Goal: Task Accomplishment & Management: Use online tool/utility

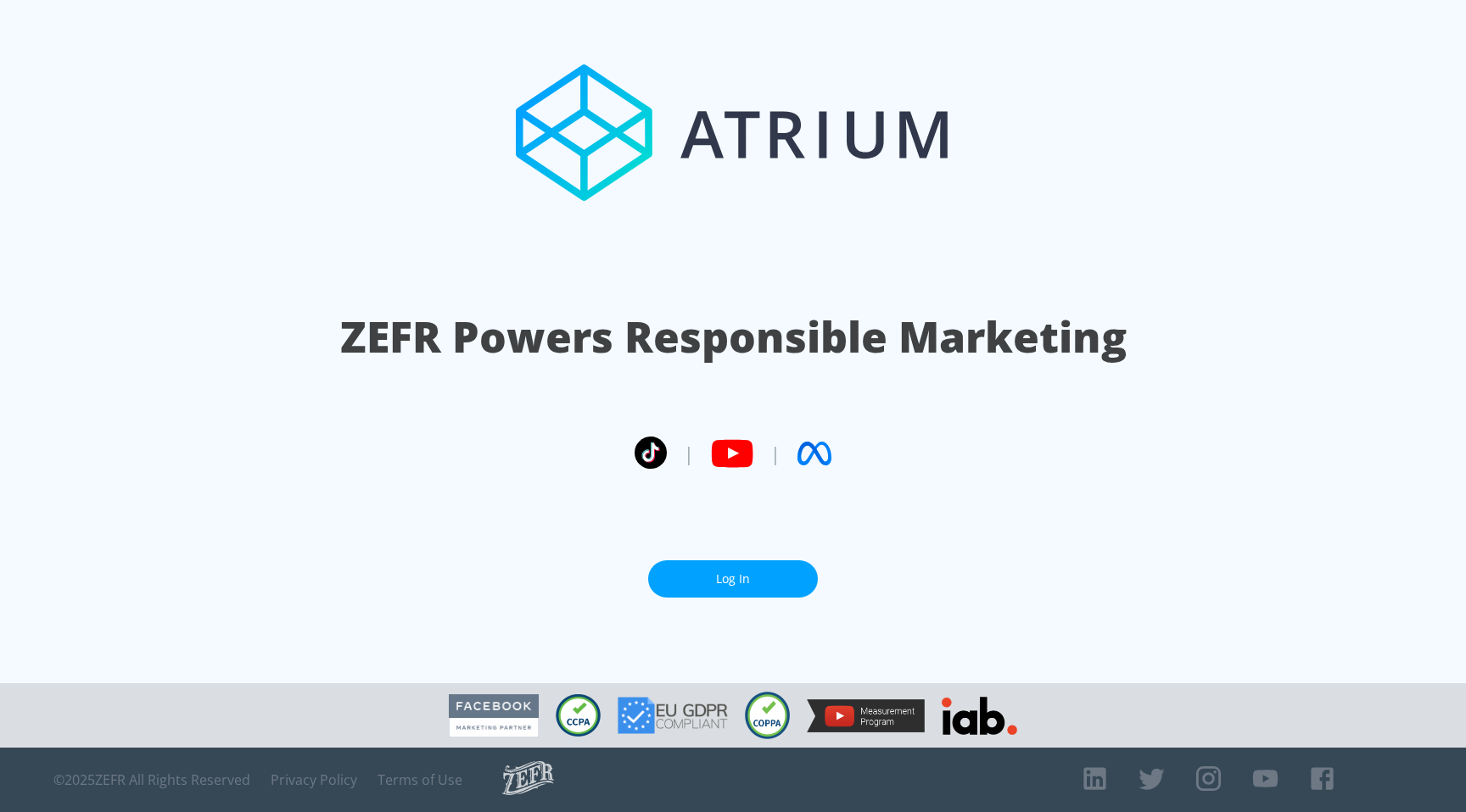
click at [737, 567] on link "Log In" at bounding box center [733, 580] width 170 height 38
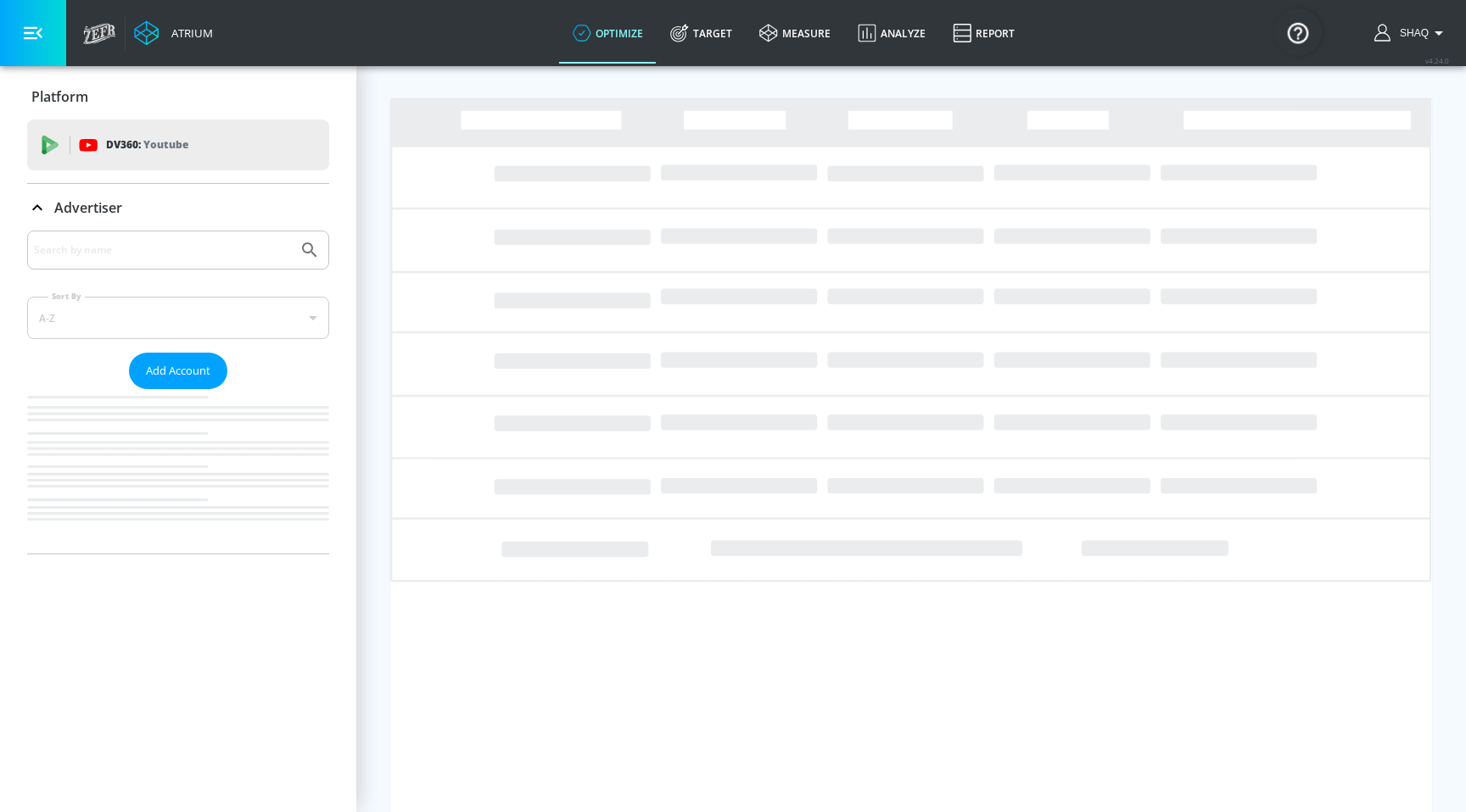
click at [106, 240] on input "Search by name" at bounding box center [163, 250] width 257 height 22
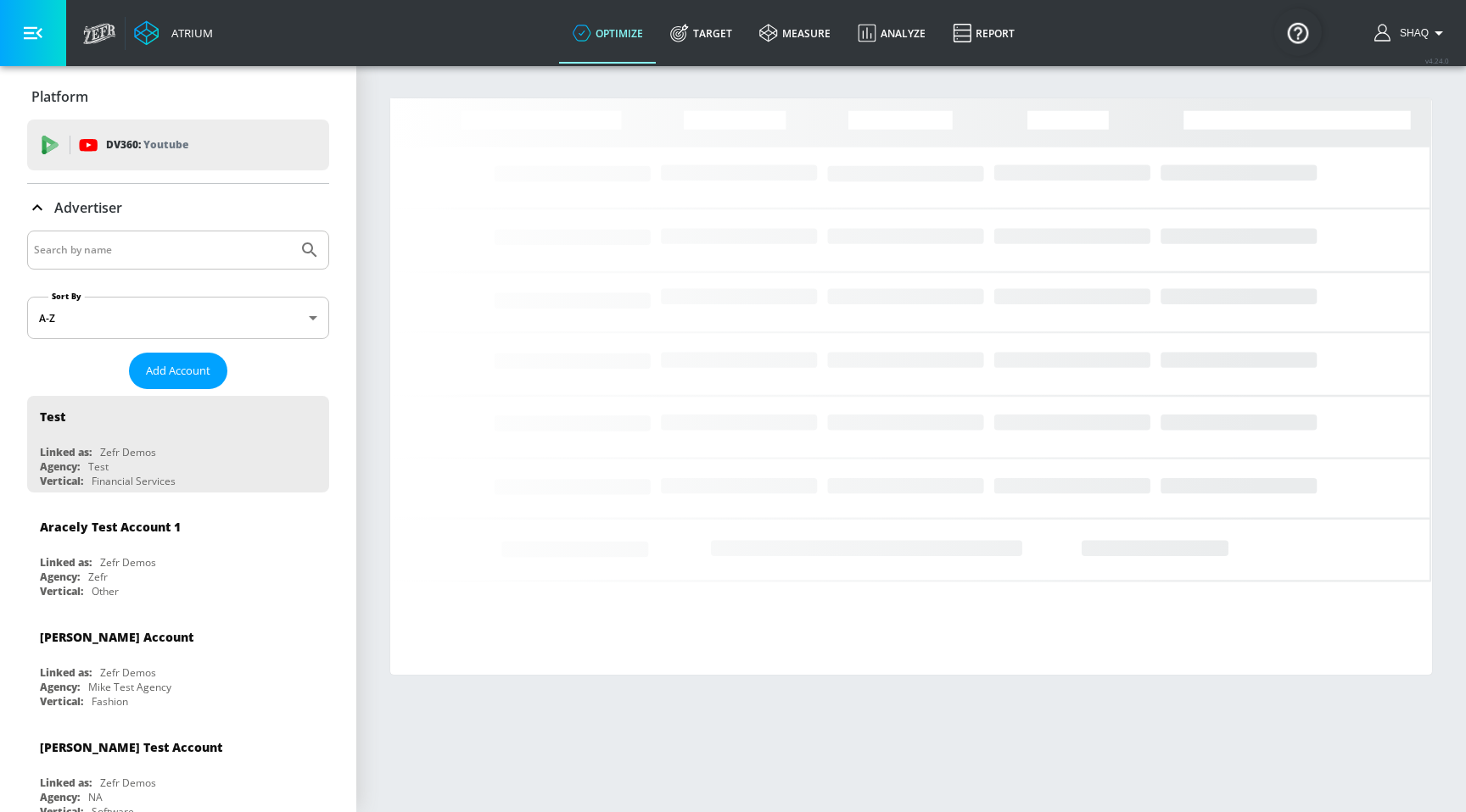
click at [106, 240] on input "Search by name" at bounding box center [163, 250] width 257 height 22
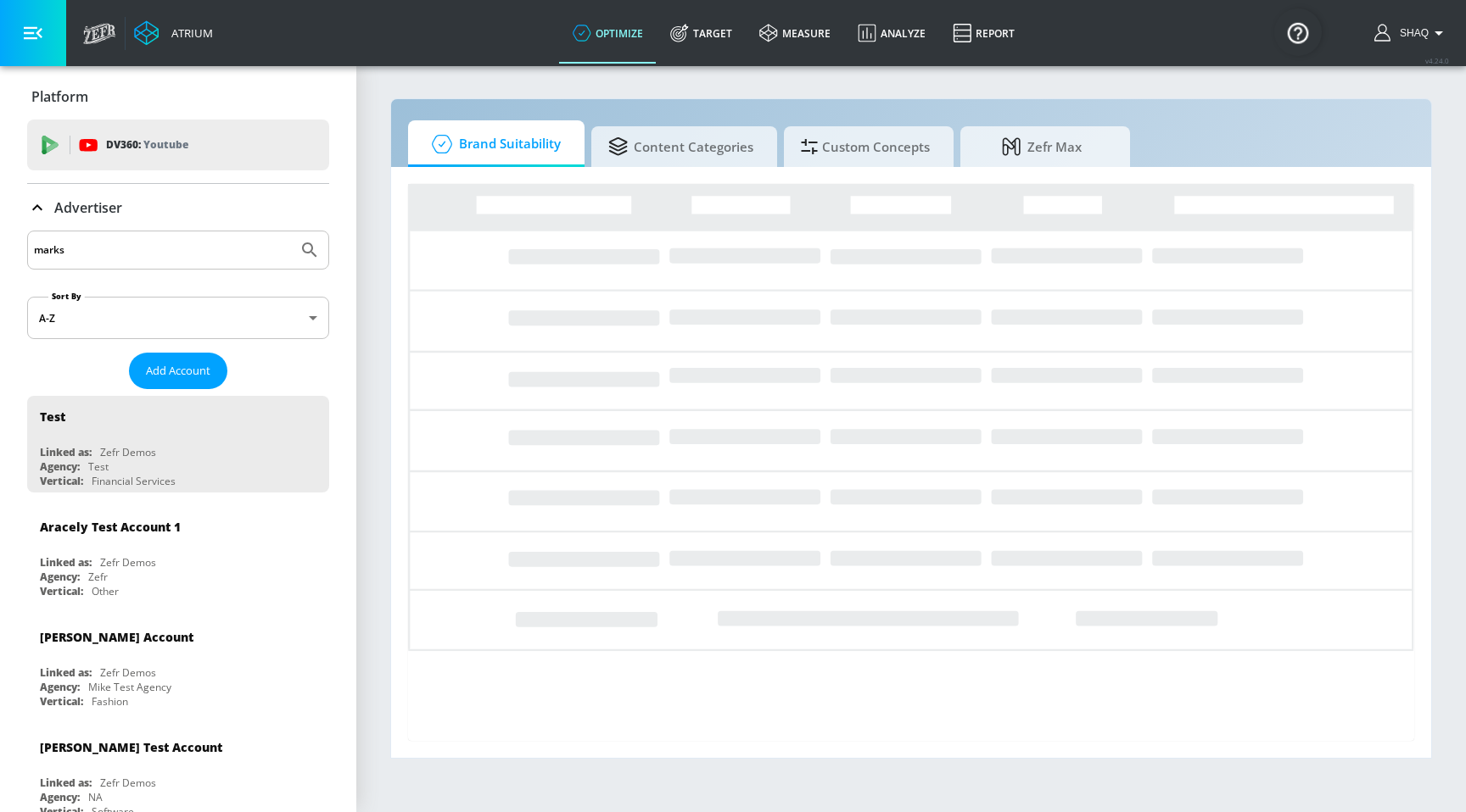
click at [291, 232] on button "Submit Search" at bounding box center [309, 250] width 38 height 38
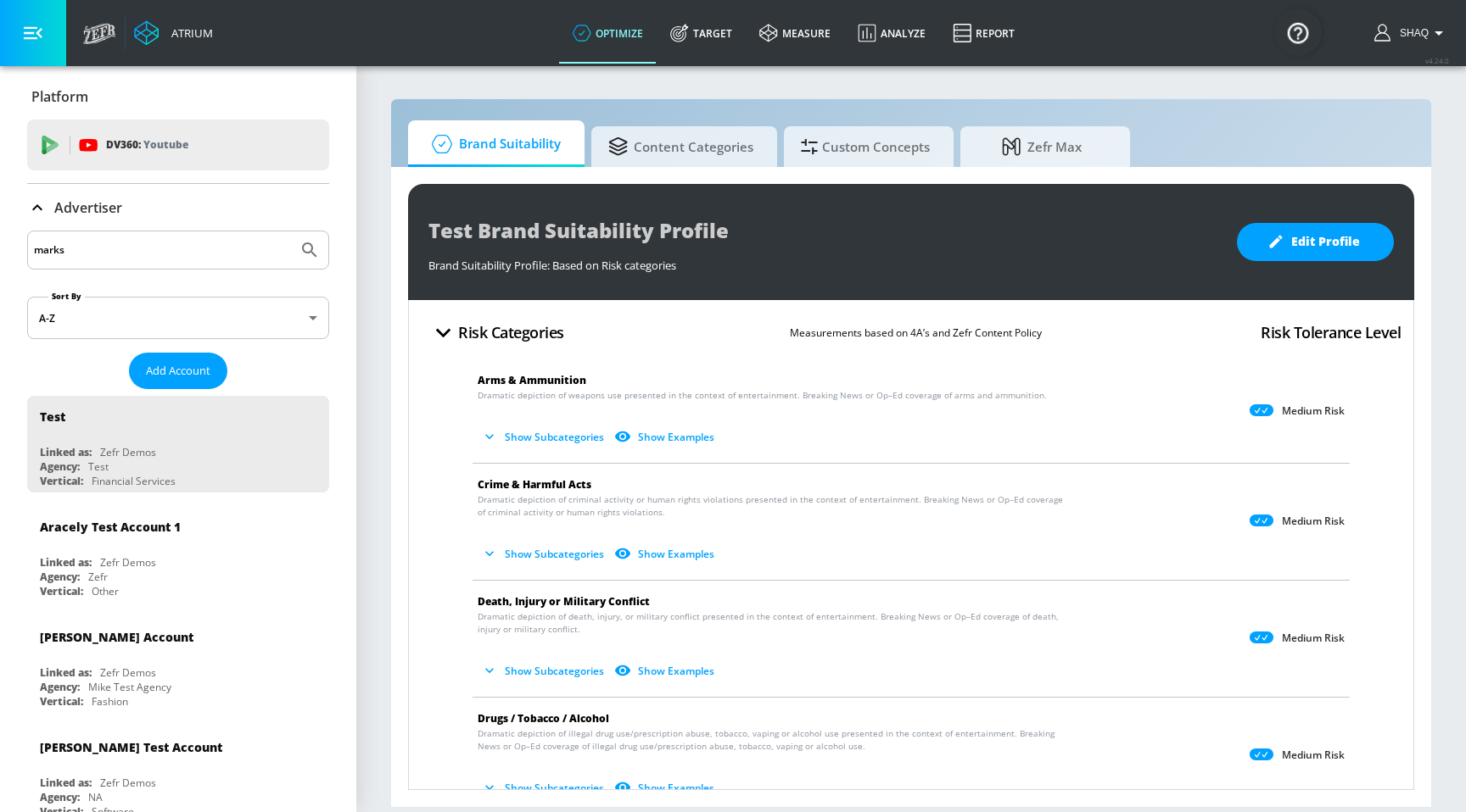
click at [135, 260] on input "marks" at bounding box center [163, 250] width 257 height 22
type input "m&s"
click at [291, 232] on button "Submit Search" at bounding box center [309, 250] width 38 height 38
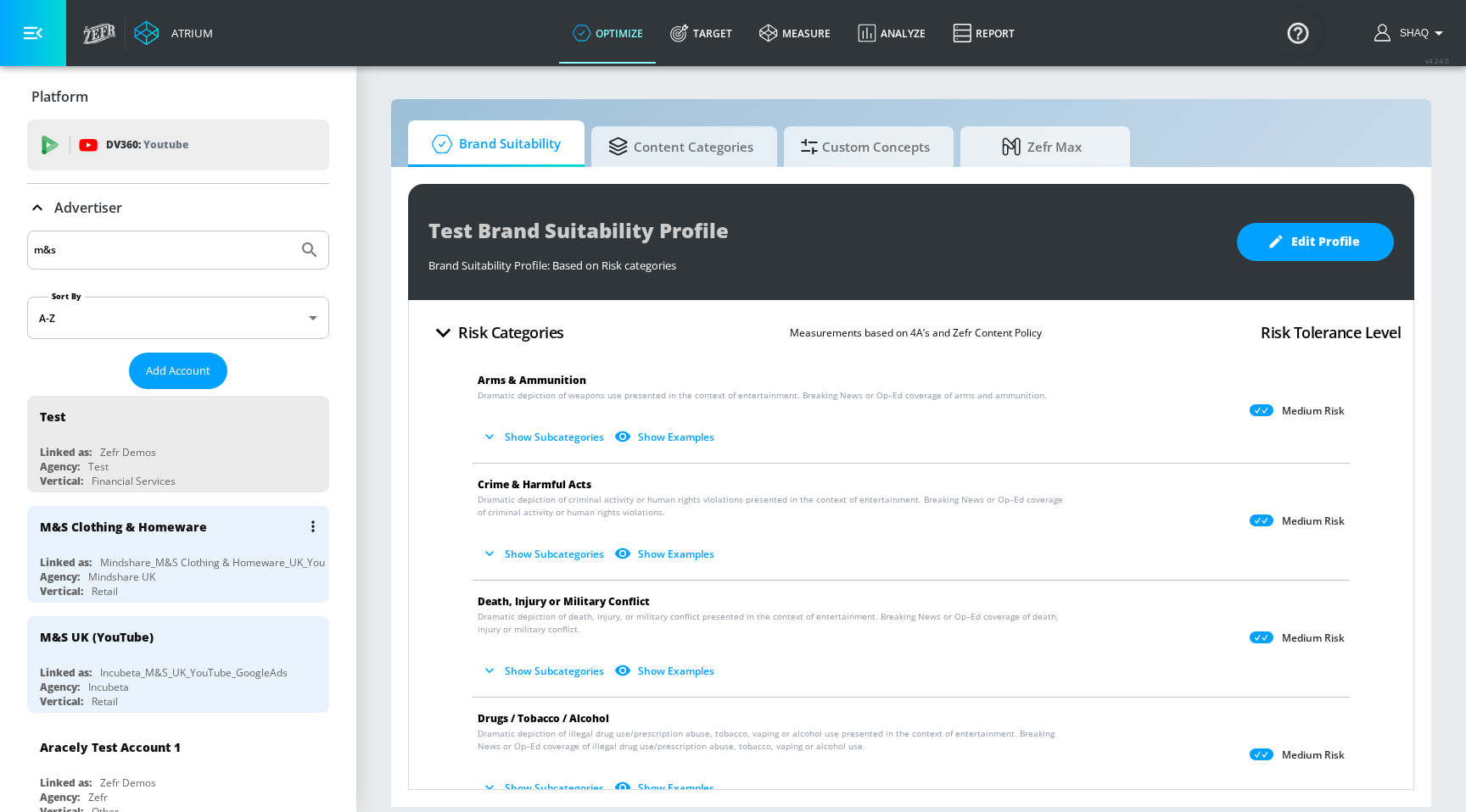
click at [138, 549] on div "M&S Clothing & Homeware Linked as: Mindshare_M&S Clothing & Homeware_UK_YouTube…" at bounding box center [177, 554] width 302 height 97
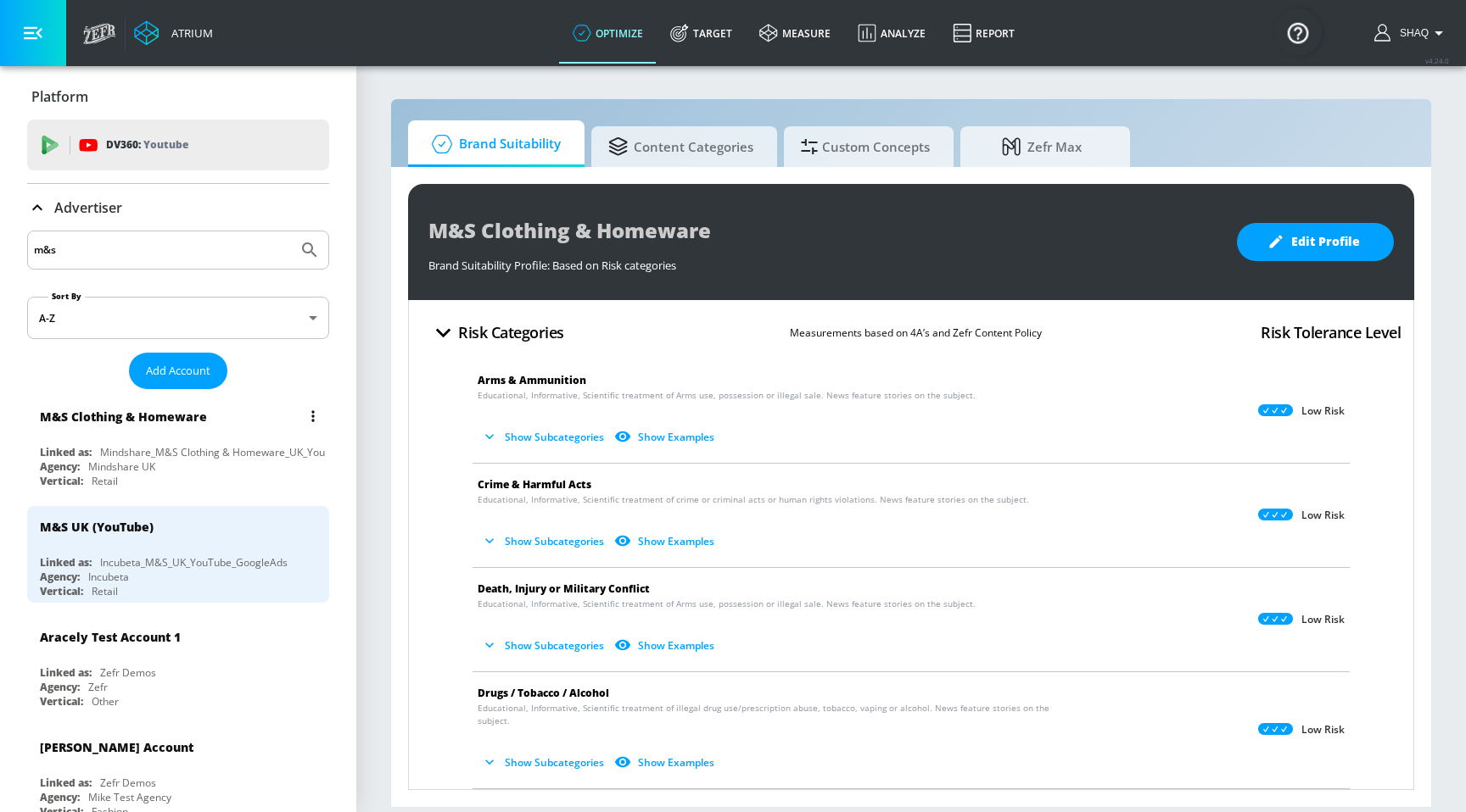
click at [135, 441] on div "M&S Clothing & Homeware Linked as: Mindshare_M&S Clothing & Homeware_UK_YouTube…" at bounding box center [177, 444] width 302 height 97
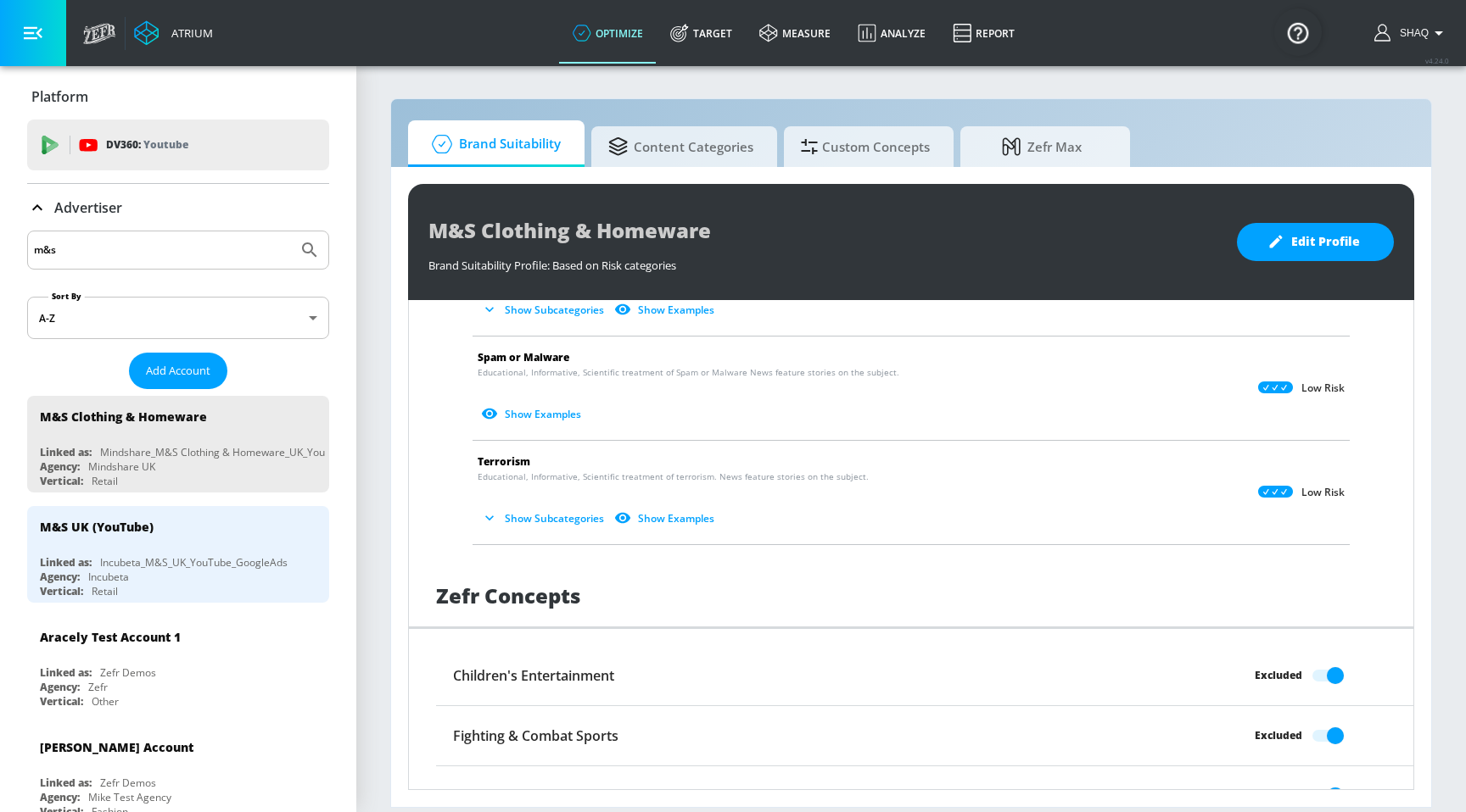
scroll to position [1079, 0]
click at [712, 28] on link "Target" at bounding box center [701, 33] width 89 height 61
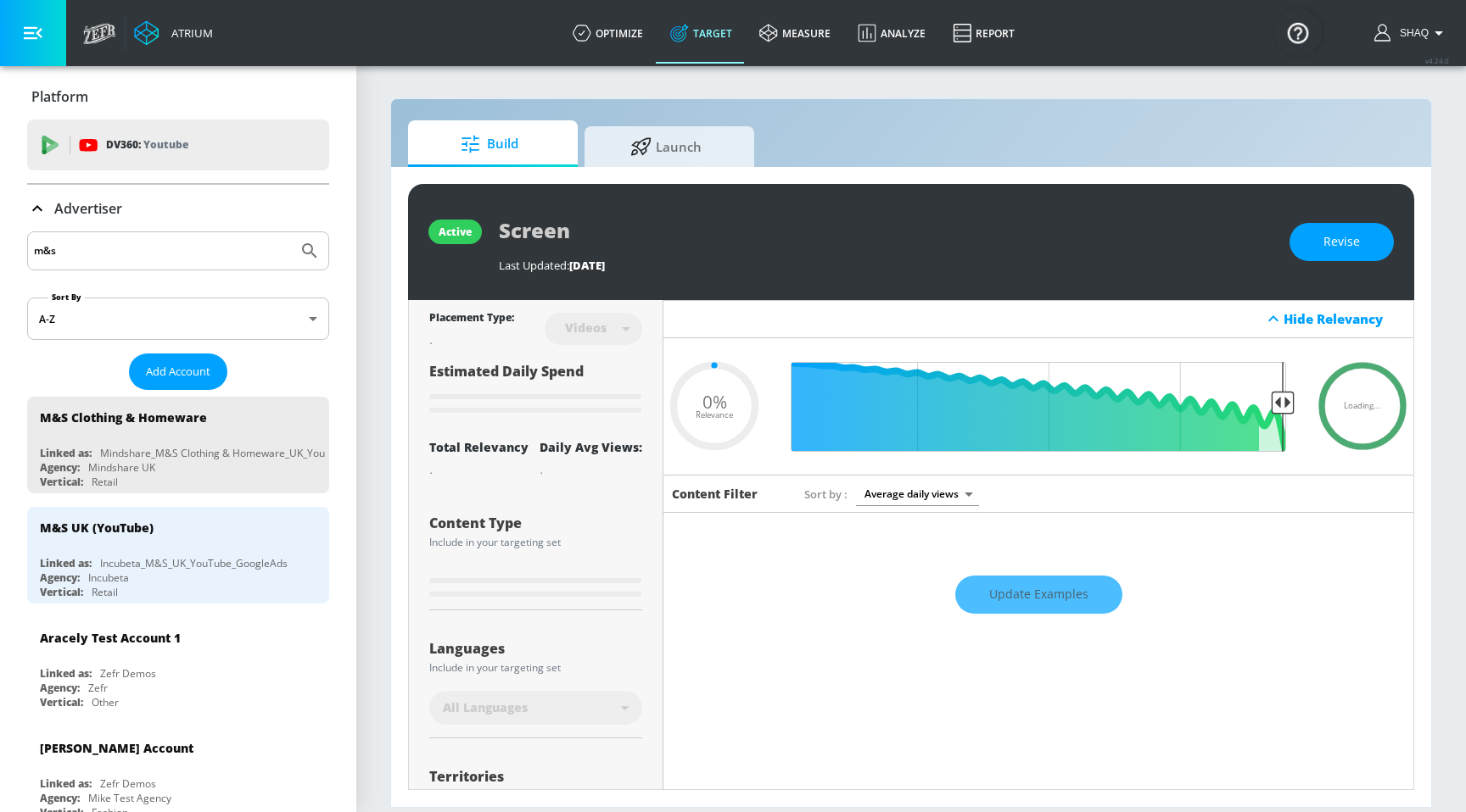
type input "0.05"
click at [698, 138] on span "Launch" at bounding box center [665, 144] width 129 height 41
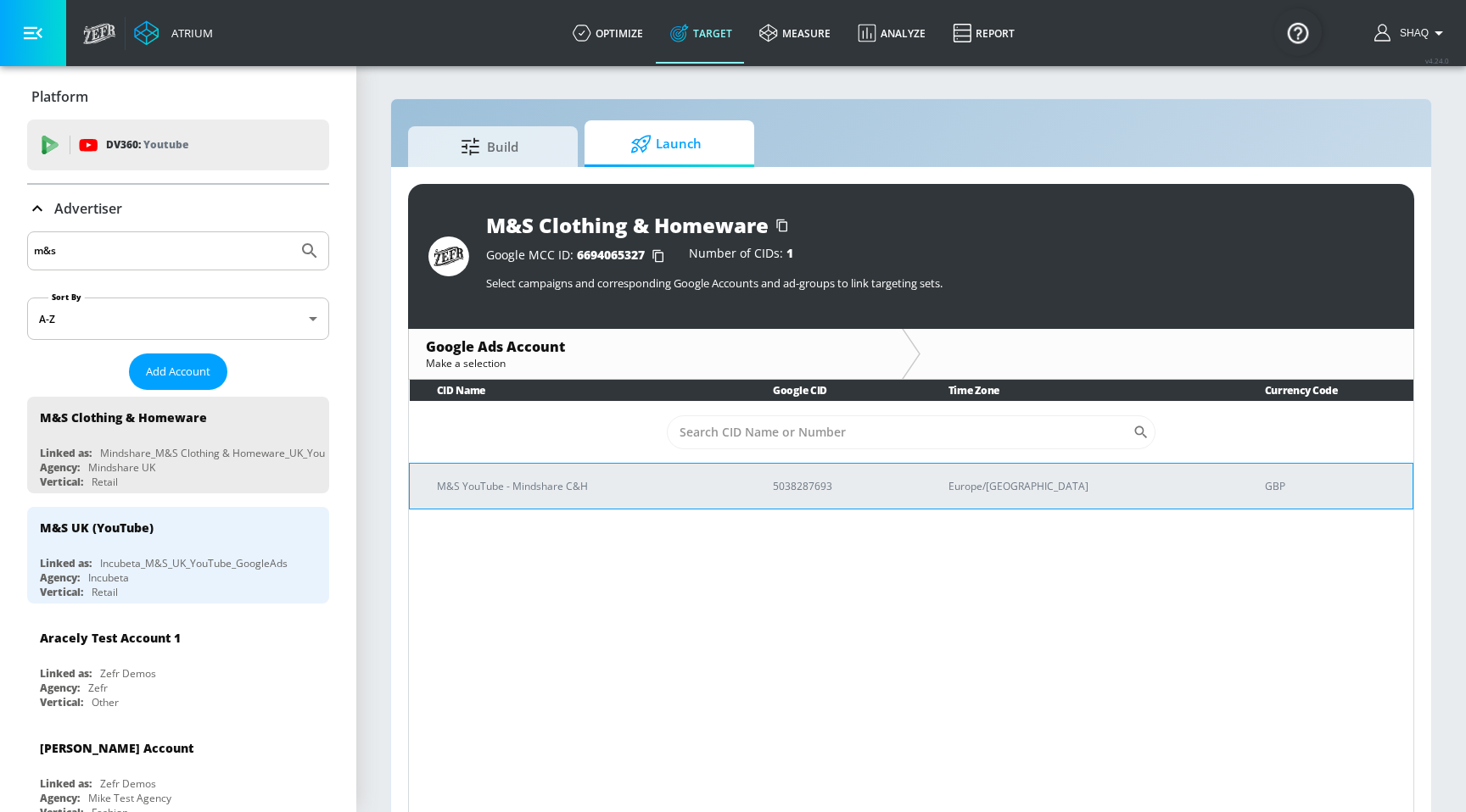
click at [712, 486] on p "M&S YouTube - Mindshare C&H" at bounding box center [585, 486] width 295 height 17
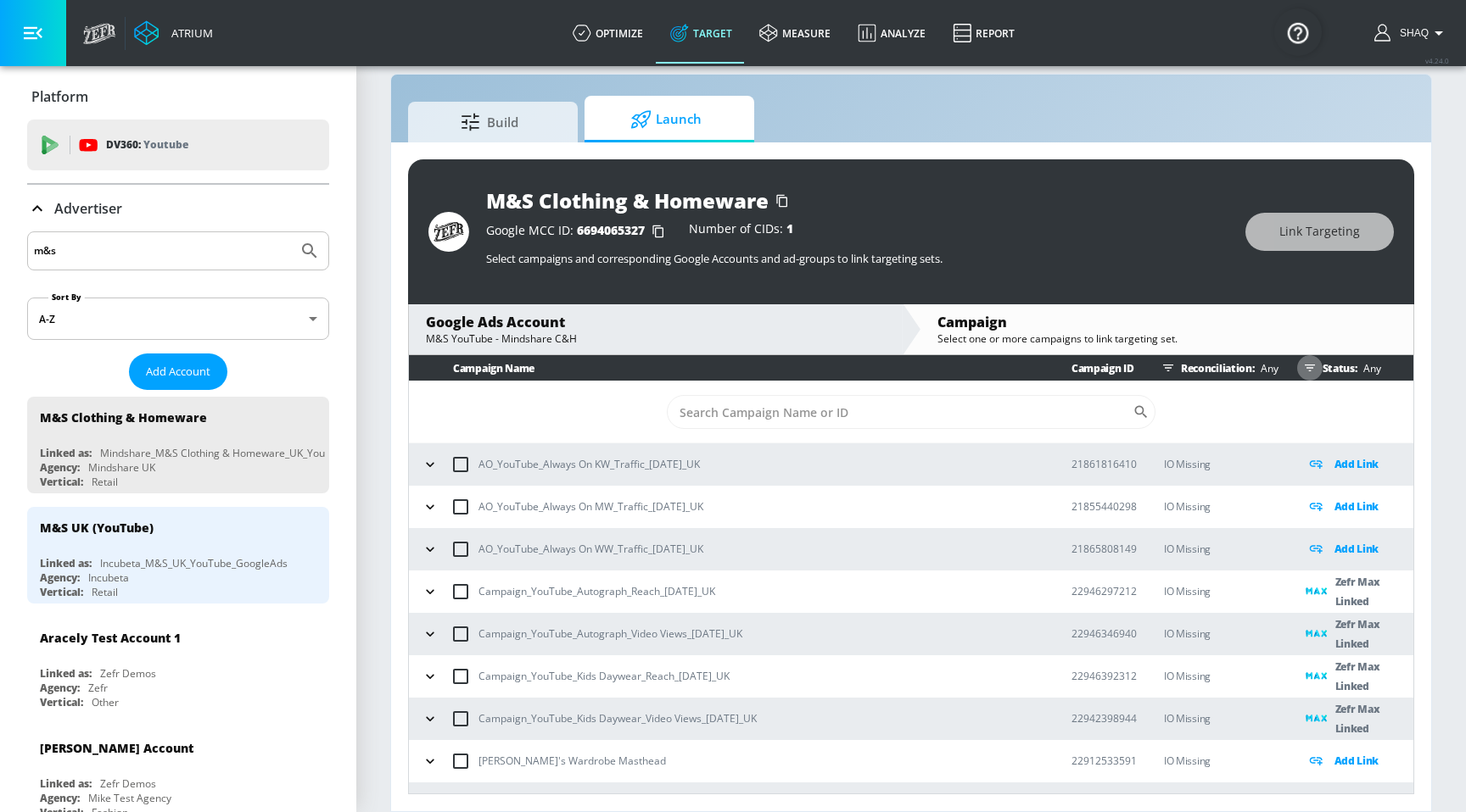
click at [1303, 372] on icon "button" at bounding box center [1310, 368] width 14 height 14
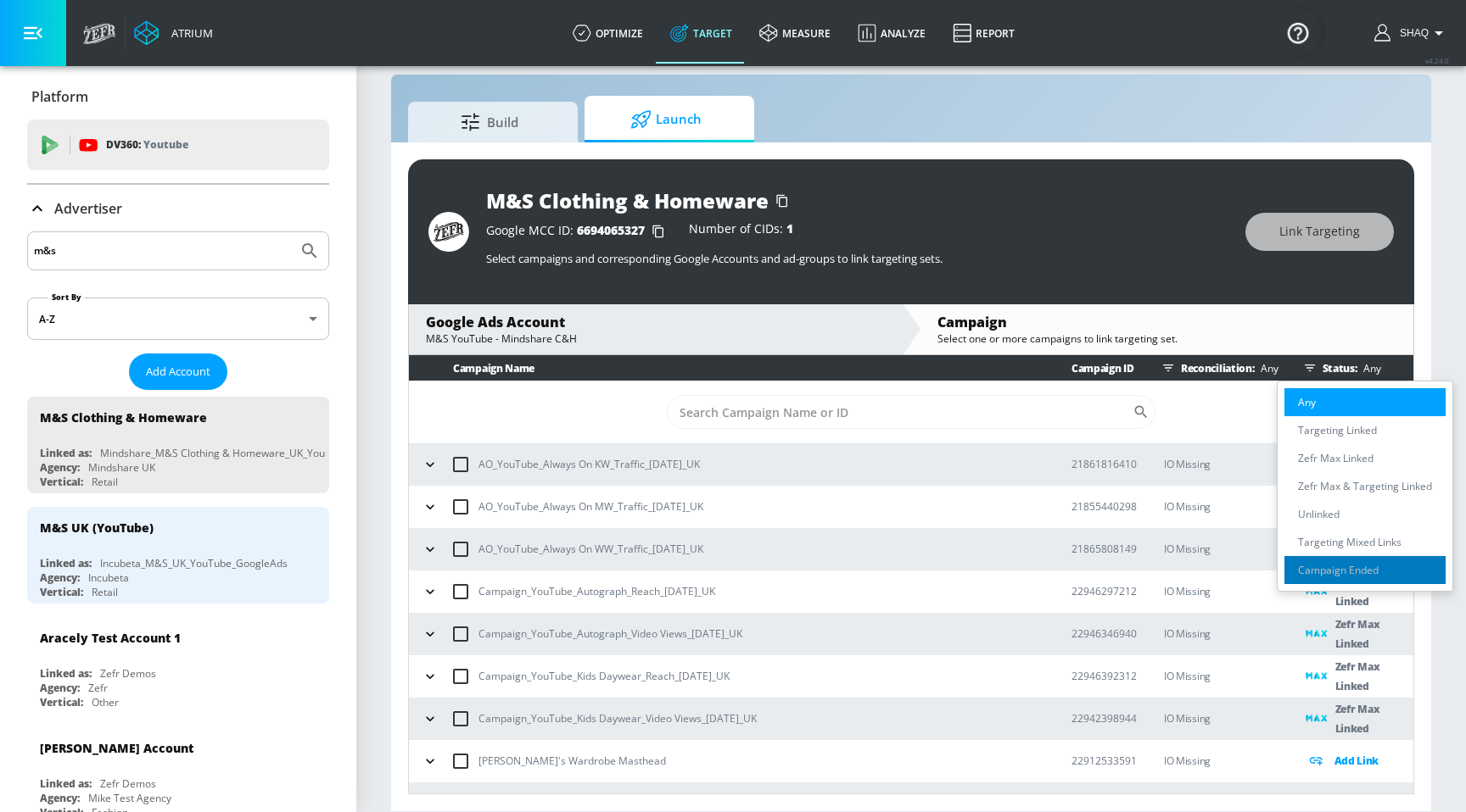
click at [1319, 568] on p "Campaign Ended" at bounding box center [1337, 570] width 80 height 17
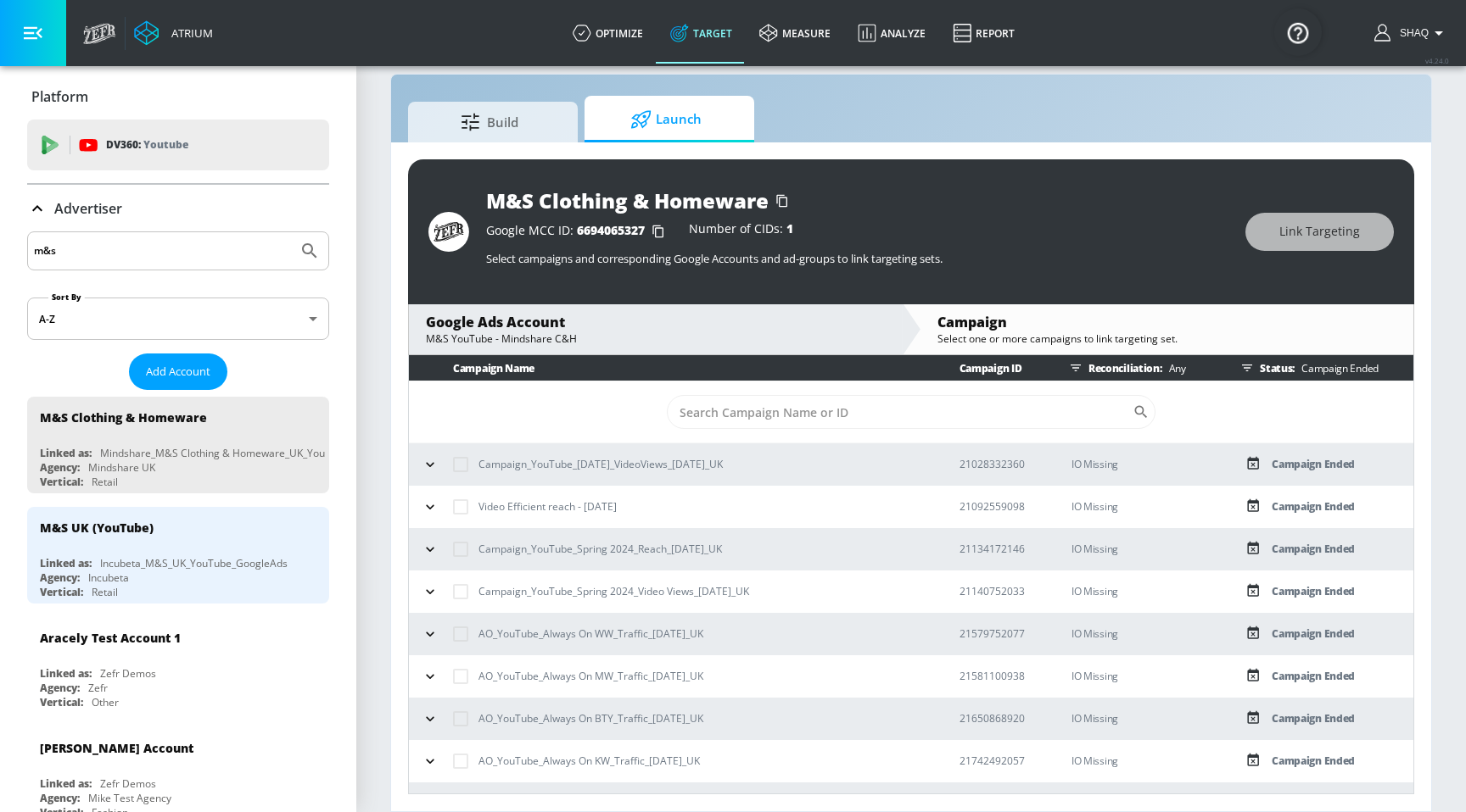
click at [1264, 365] on div "Status: Campaign Ended" at bounding box center [1324, 368] width 179 height 25
click at [1252, 364] on icon "button" at bounding box center [1247, 368] width 10 height 7
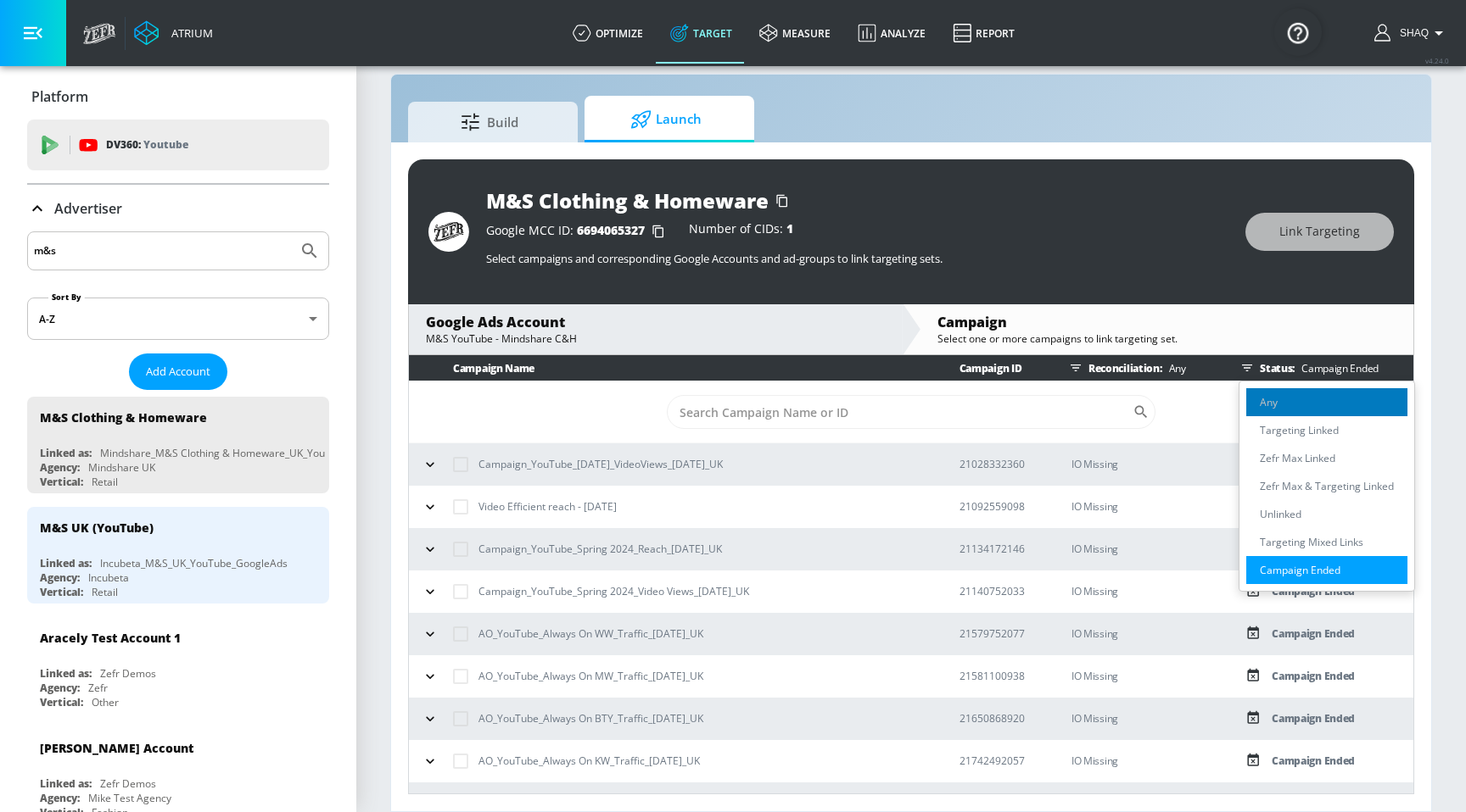
click at [1260, 406] on p "Any" at bounding box center [1268, 402] width 17 height 17
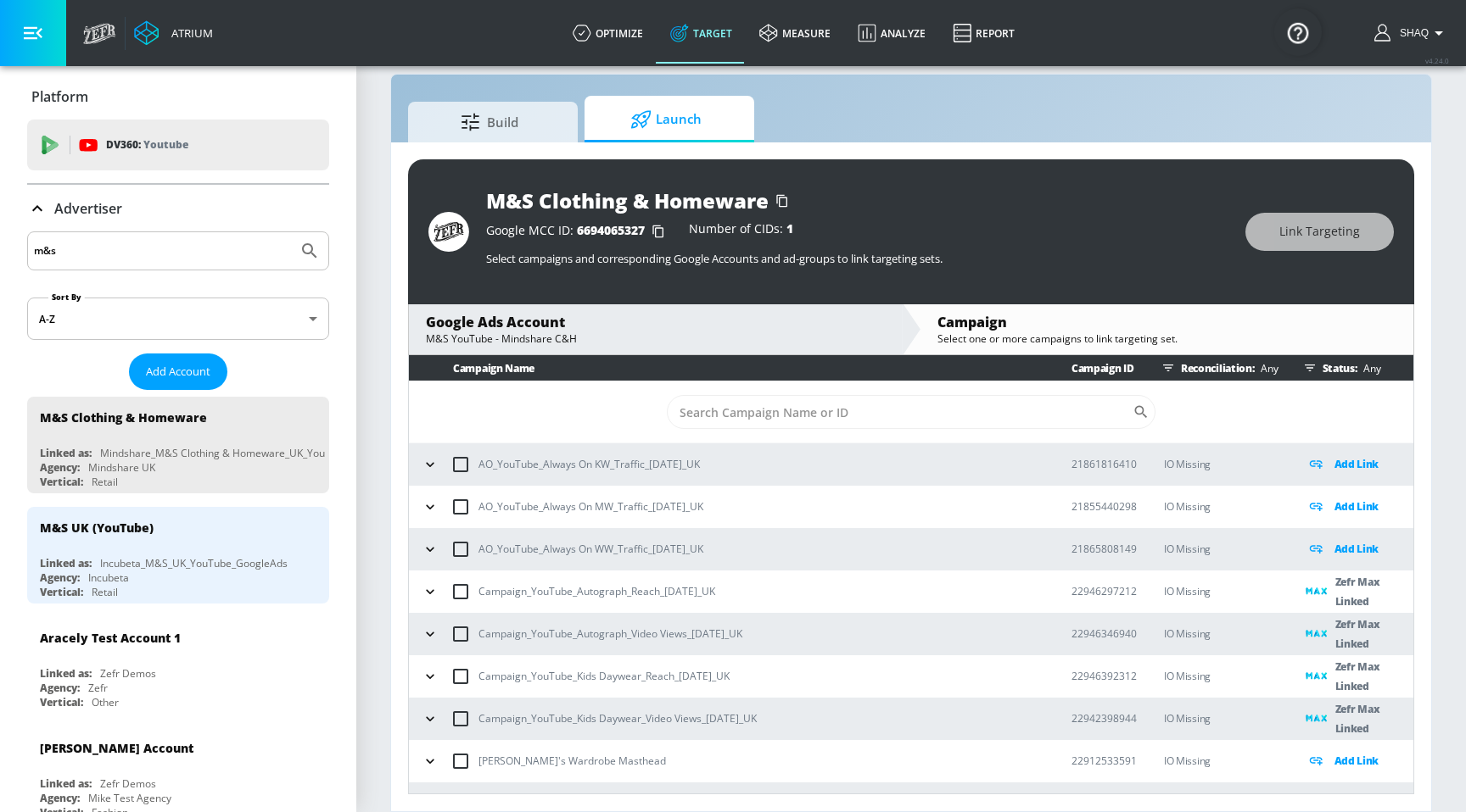
click at [1308, 363] on icon "button" at bounding box center [1310, 368] width 14 height 14
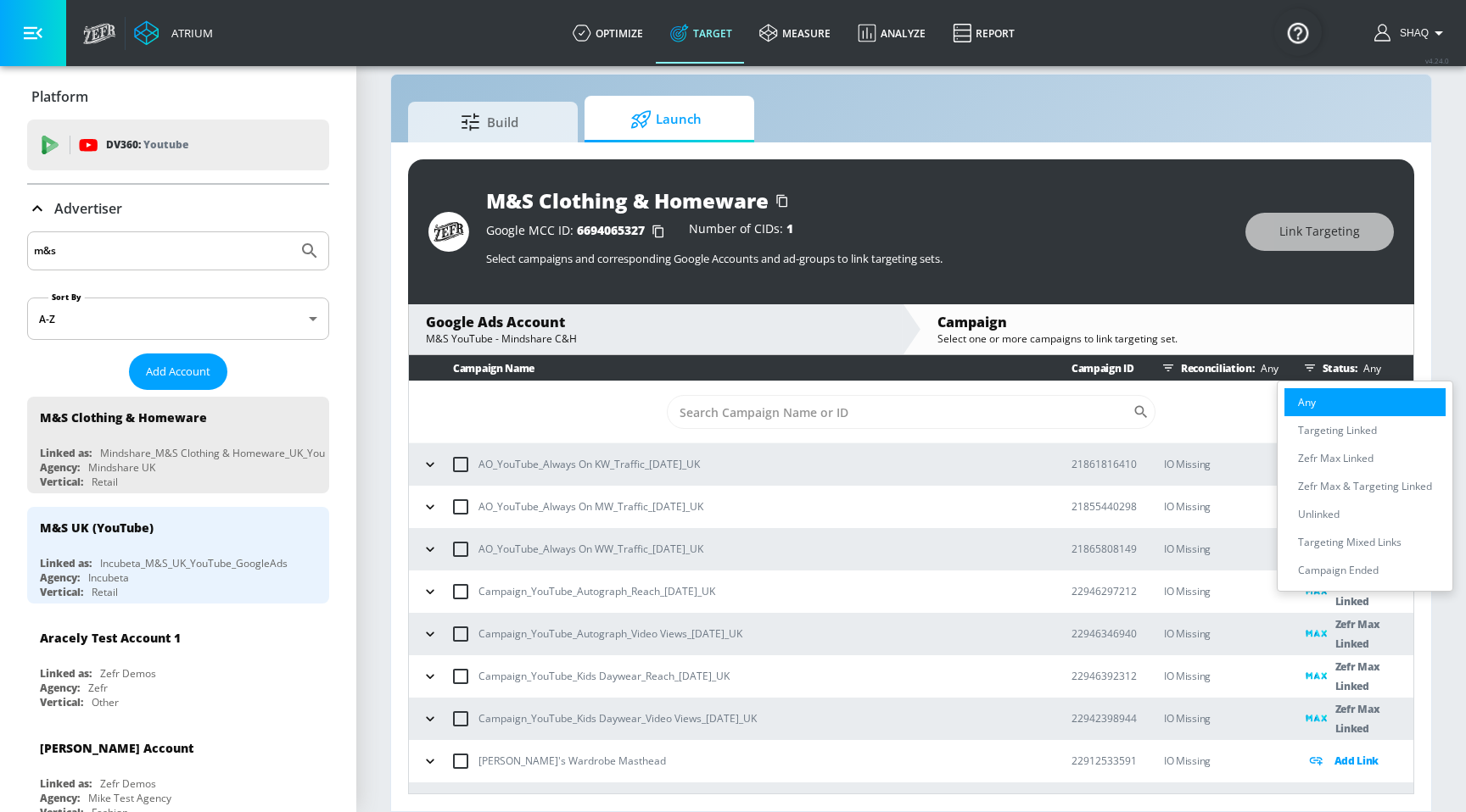
click at [1178, 427] on div at bounding box center [733, 406] width 1466 height 812
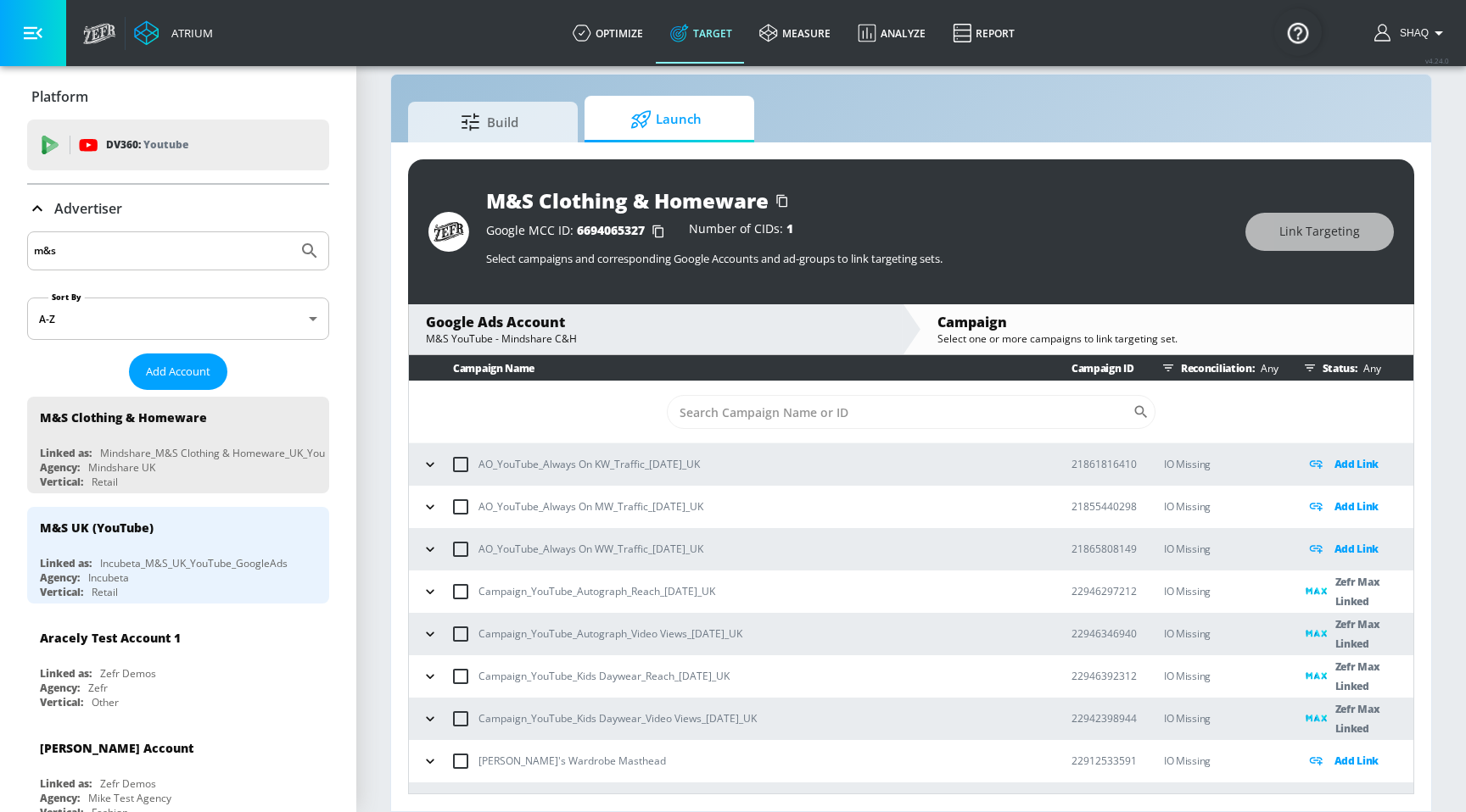
click at [1312, 370] on icon "button" at bounding box center [1310, 368] width 14 height 14
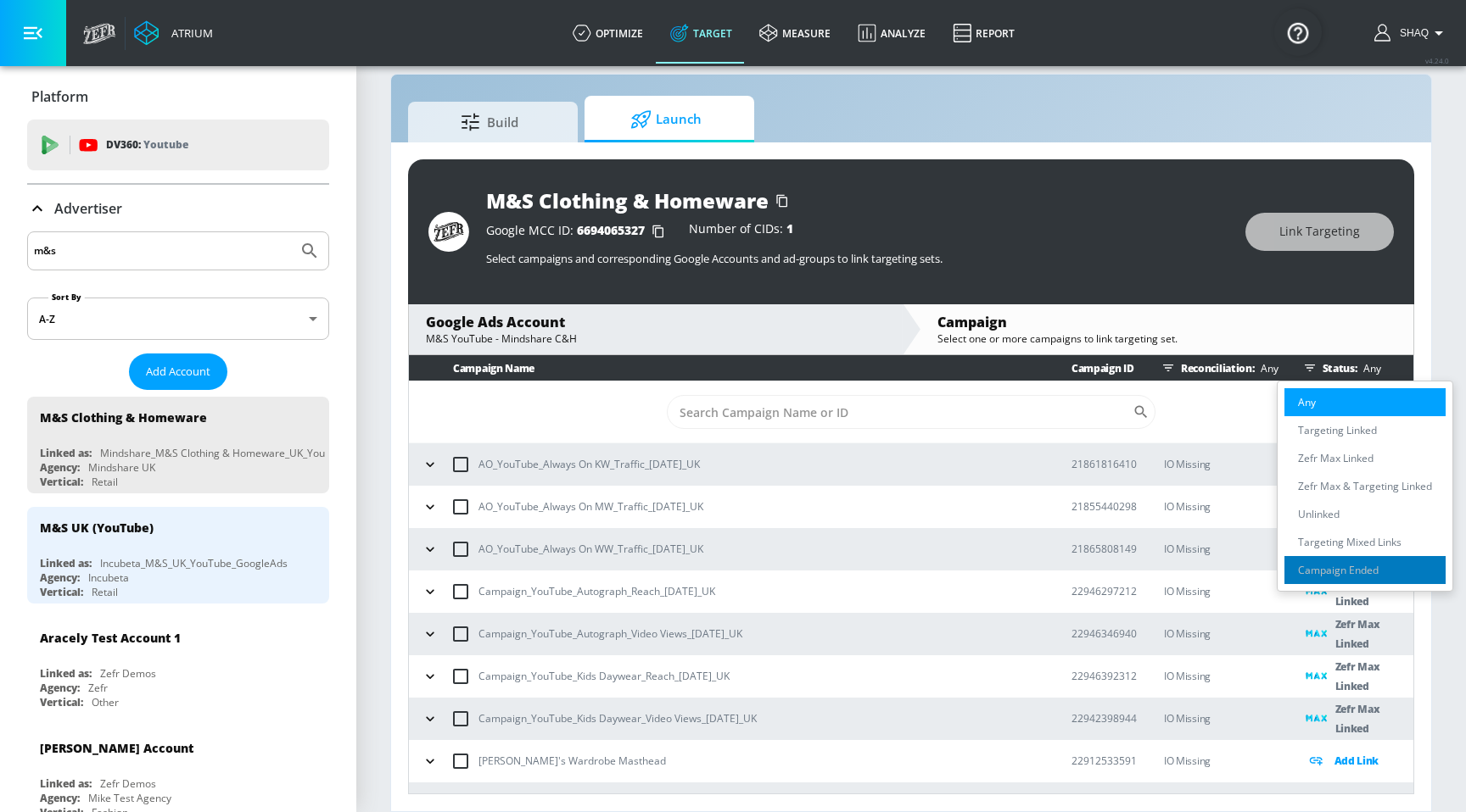
click at [1317, 566] on p "Campaign Ended" at bounding box center [1337, 570] width 80 height 17
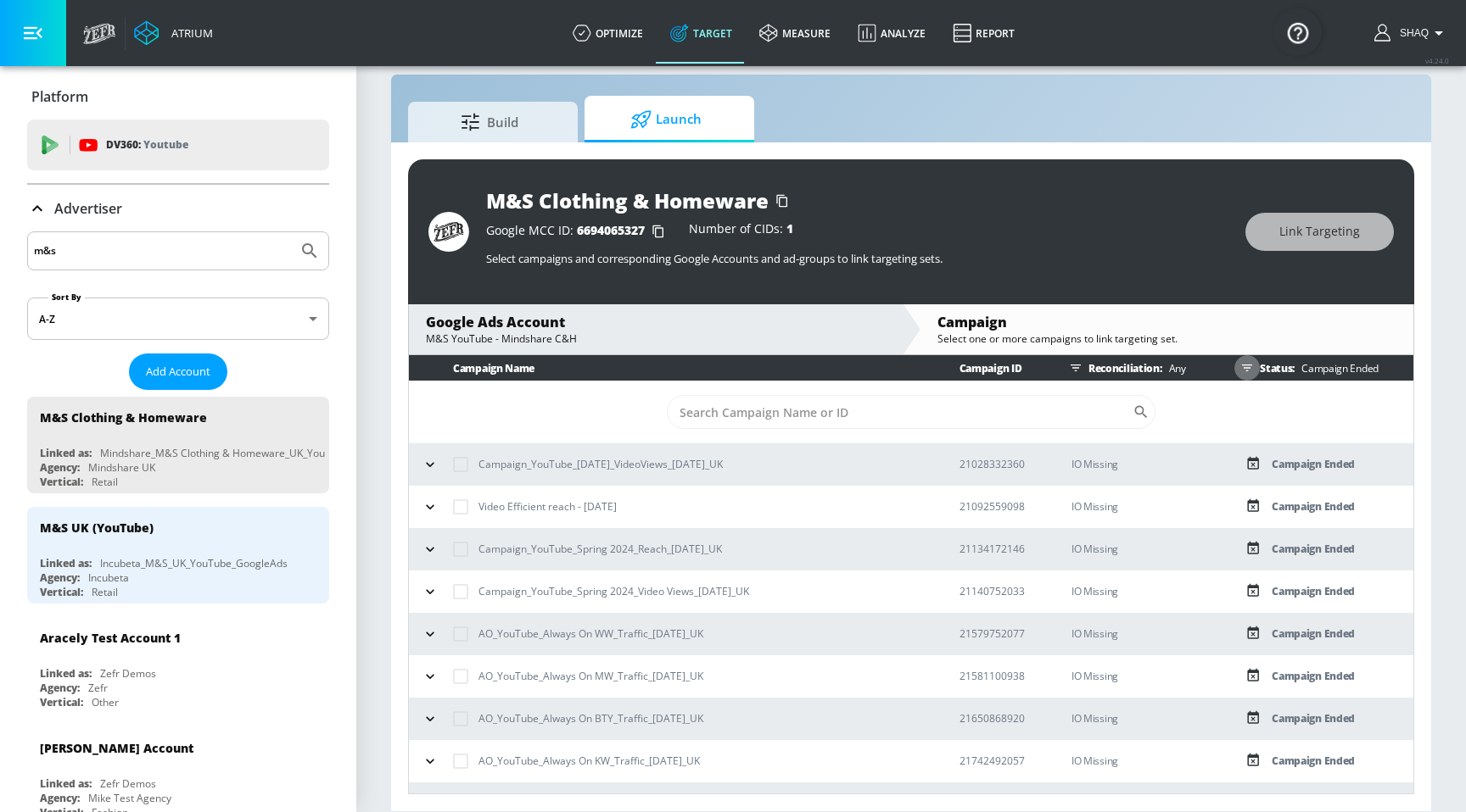
click at [1251, 365] on icon "button" at bounding box center [1247, 368] width 10 height 7
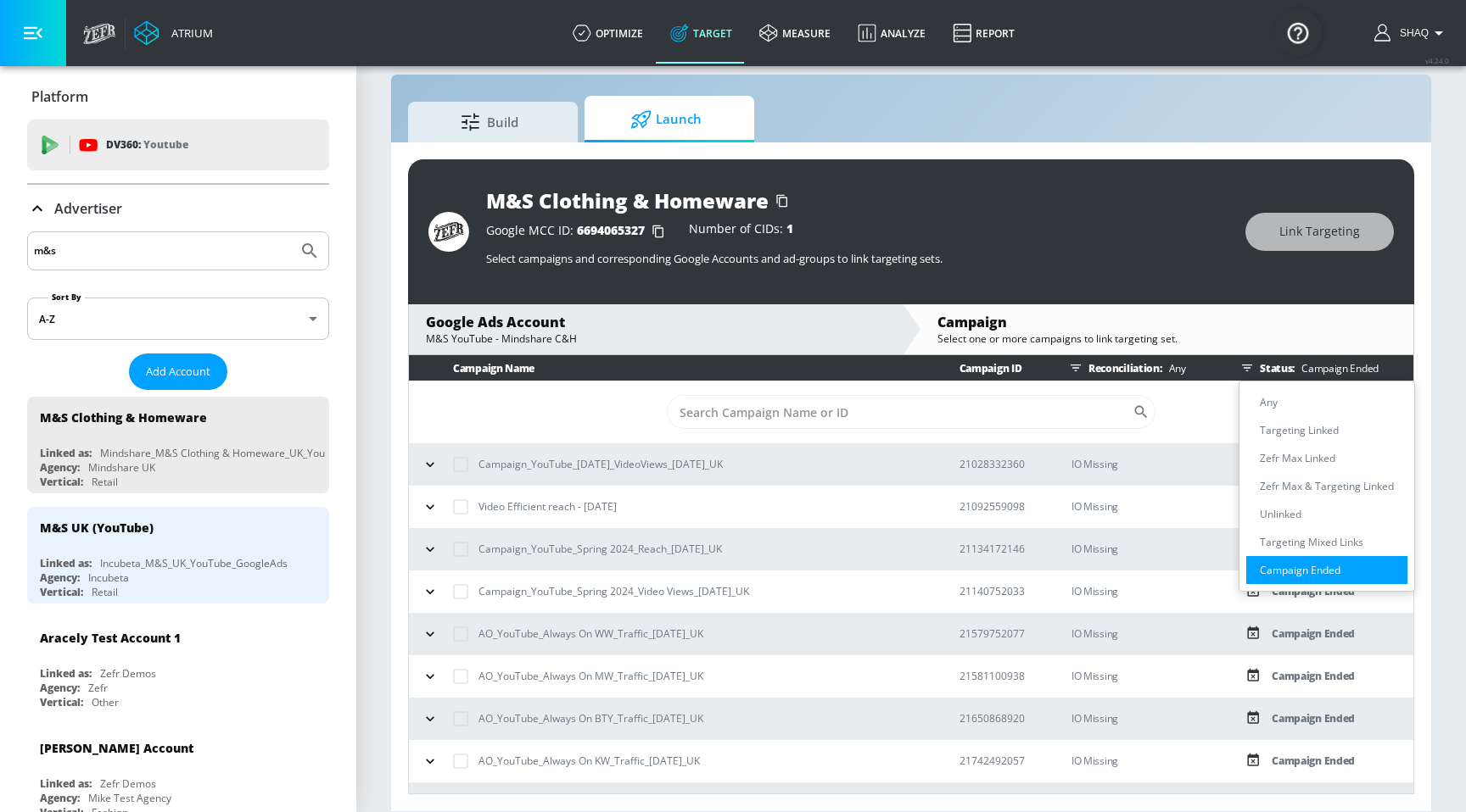
click at [1164, 483] on div at bounding box center [733, 406] width 1466 height 812
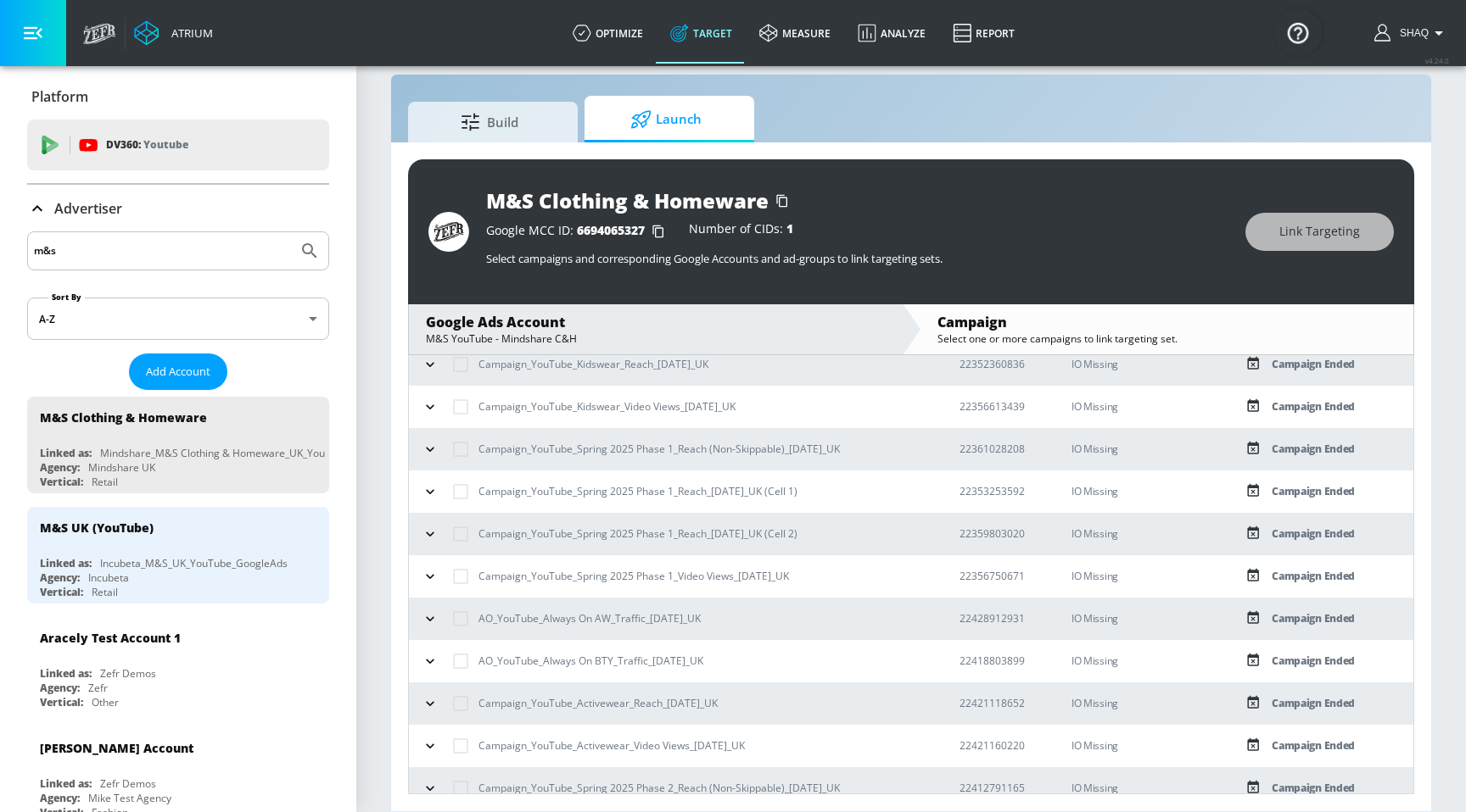
scroll to position [1091, 0]
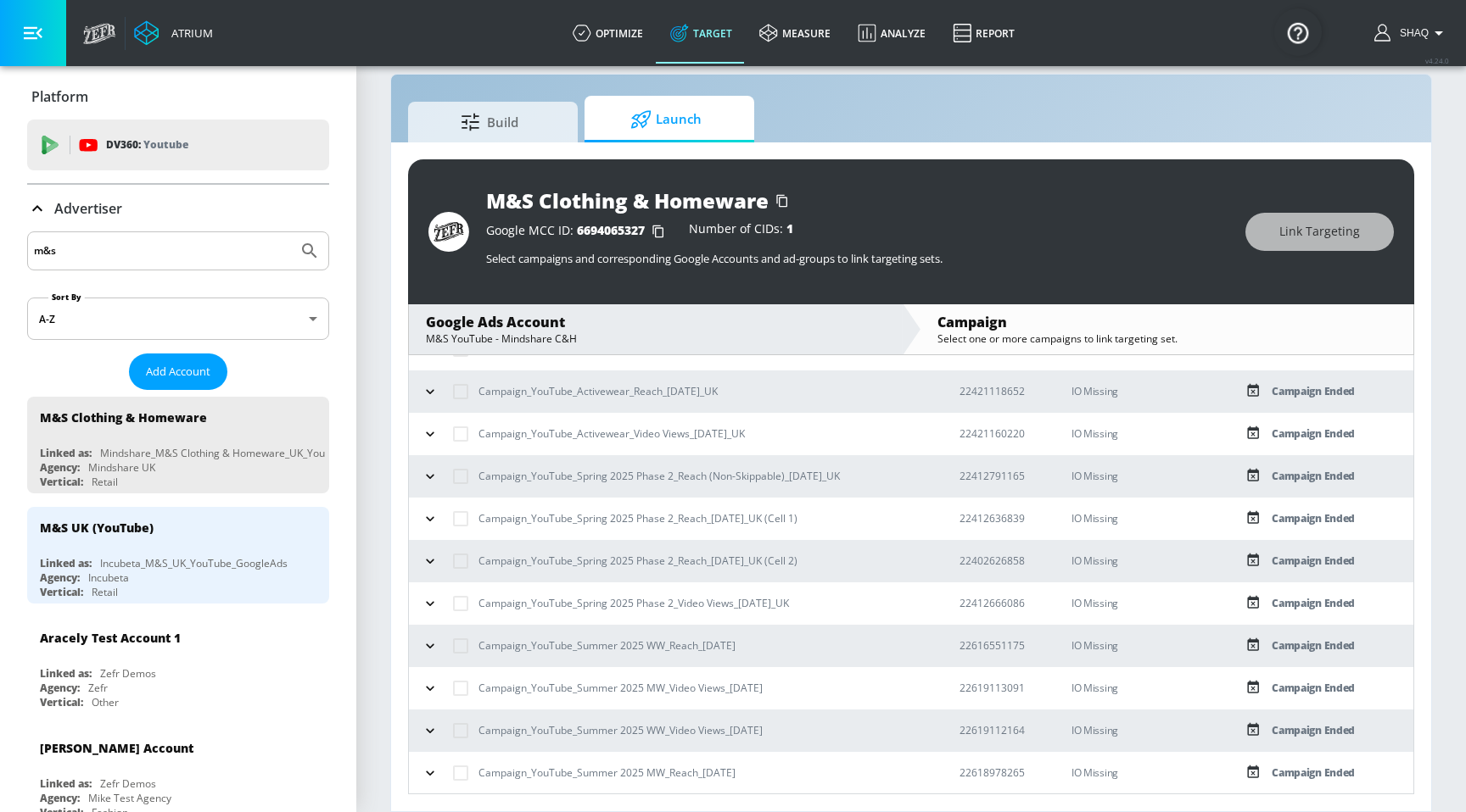
click at [430, 561] on icon "button" at bounding box center [429, 560] width 8 height 4
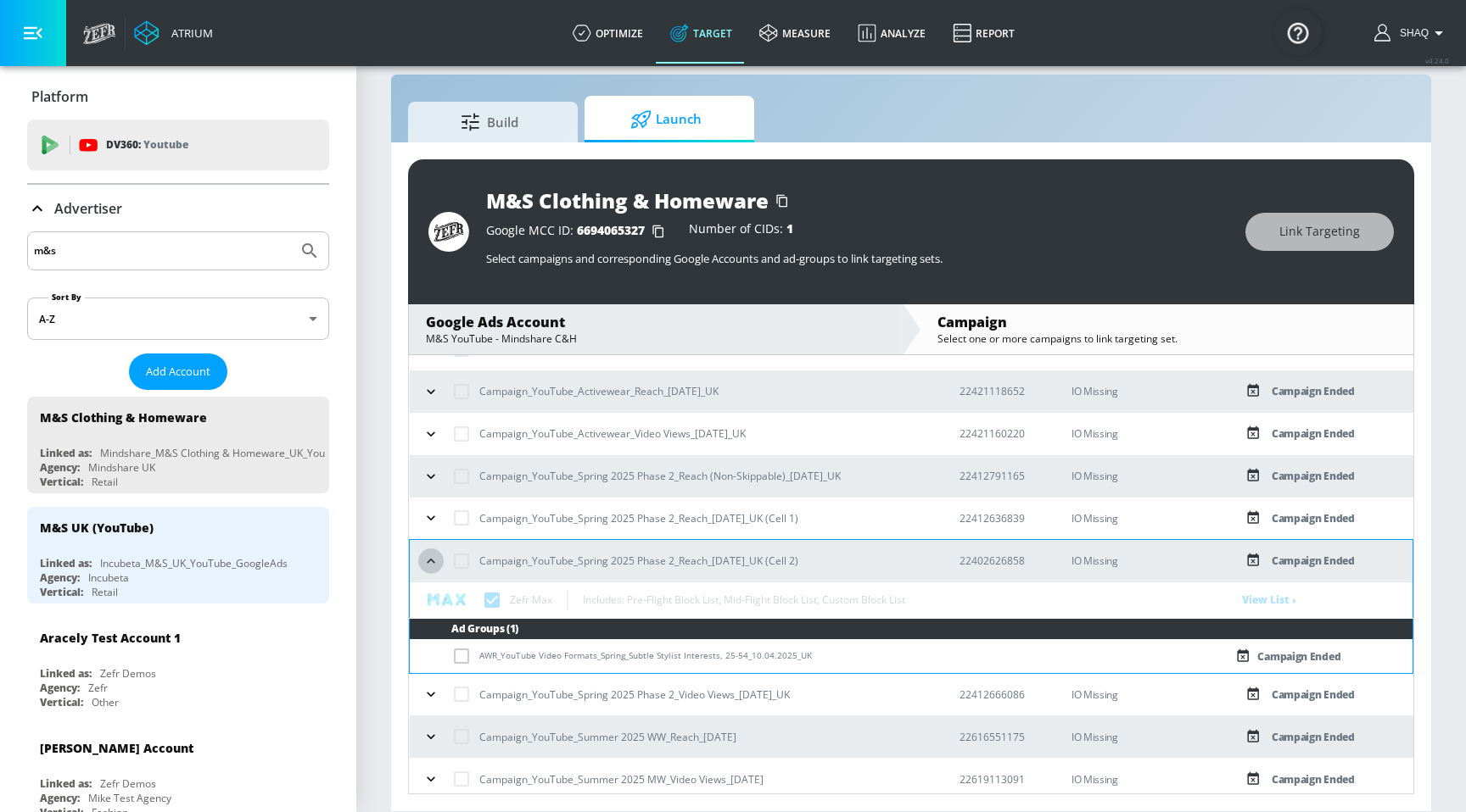
click at [430, 561] on icon "button" at bounding box center [430, 561] width 17 height 17
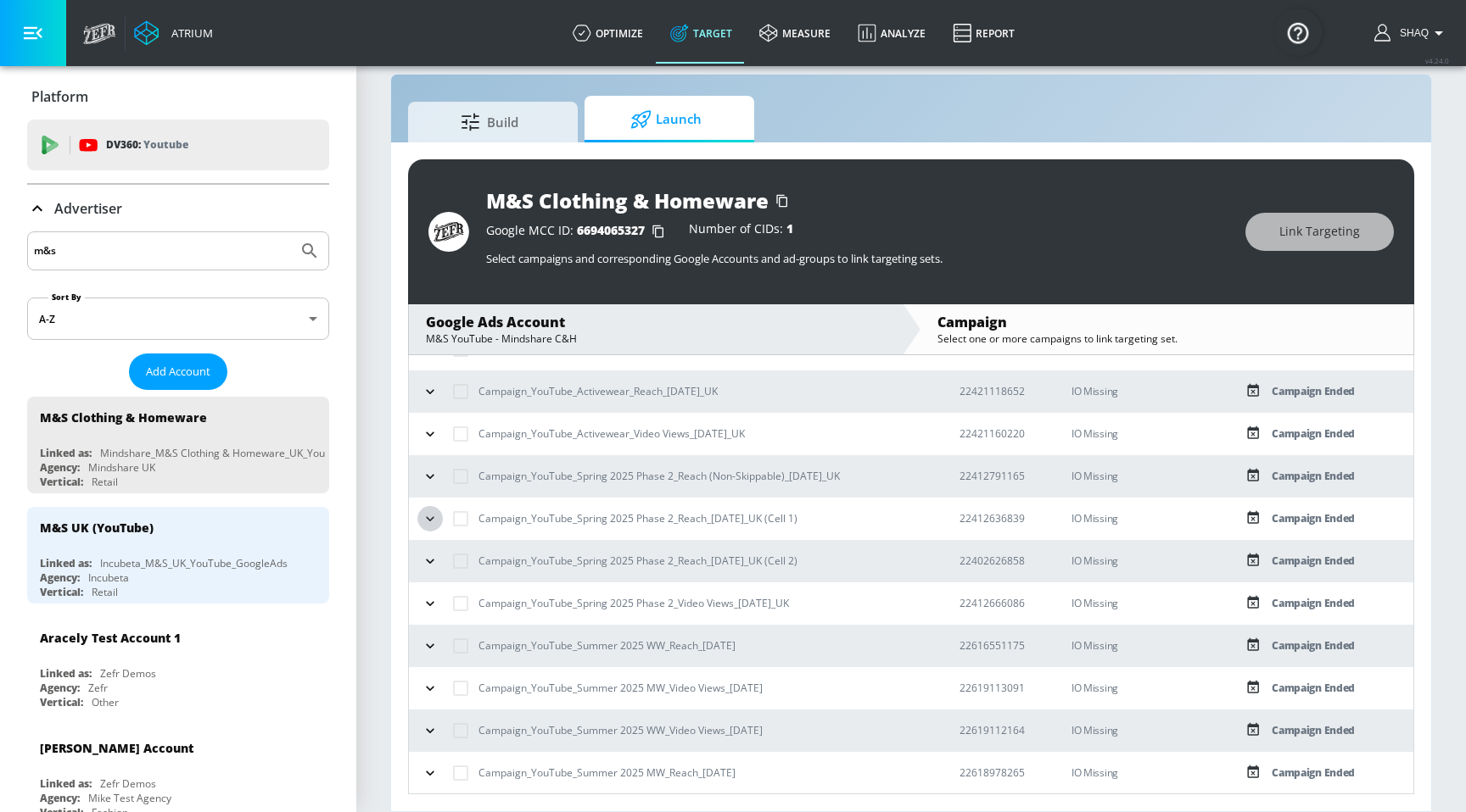
click at [430, 530] on button "button" at bounding box center [429, 518] width 25 height 25
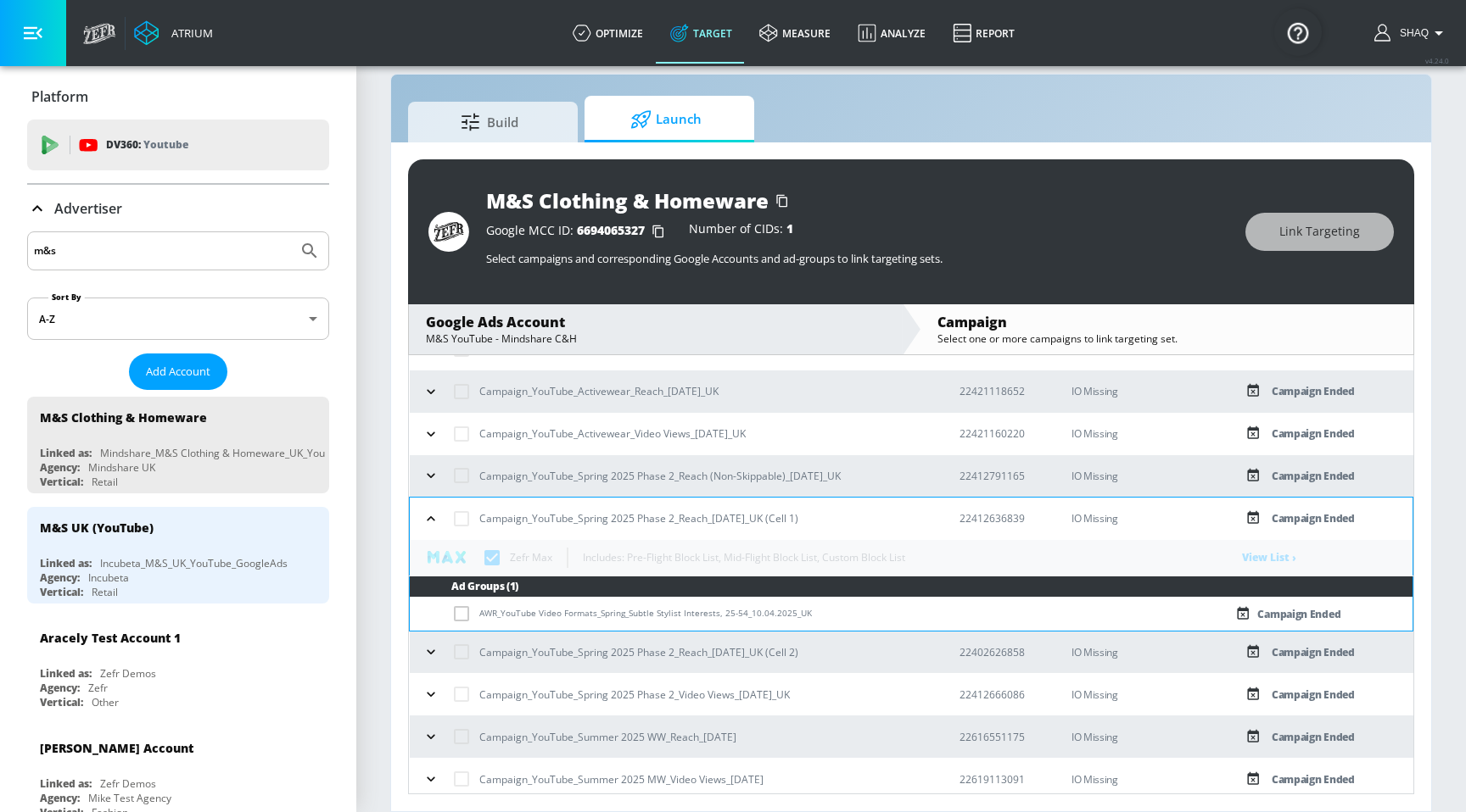
click at [436, 480] on icon "button" at bounding box center [430, 475] width 17 height 17
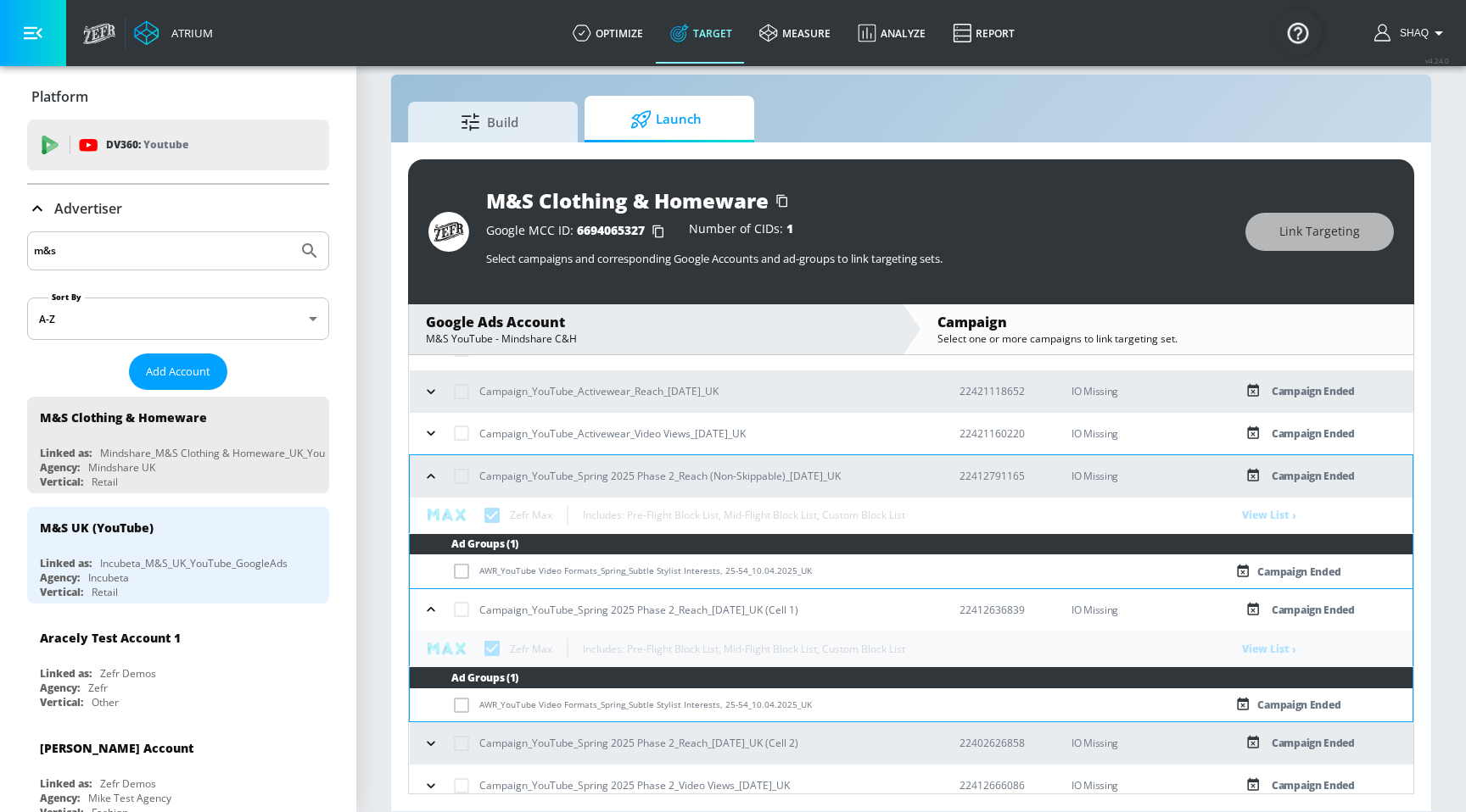
click at [432, 436] on icon "button" at bounding box center [430, 433] width 17 height 17
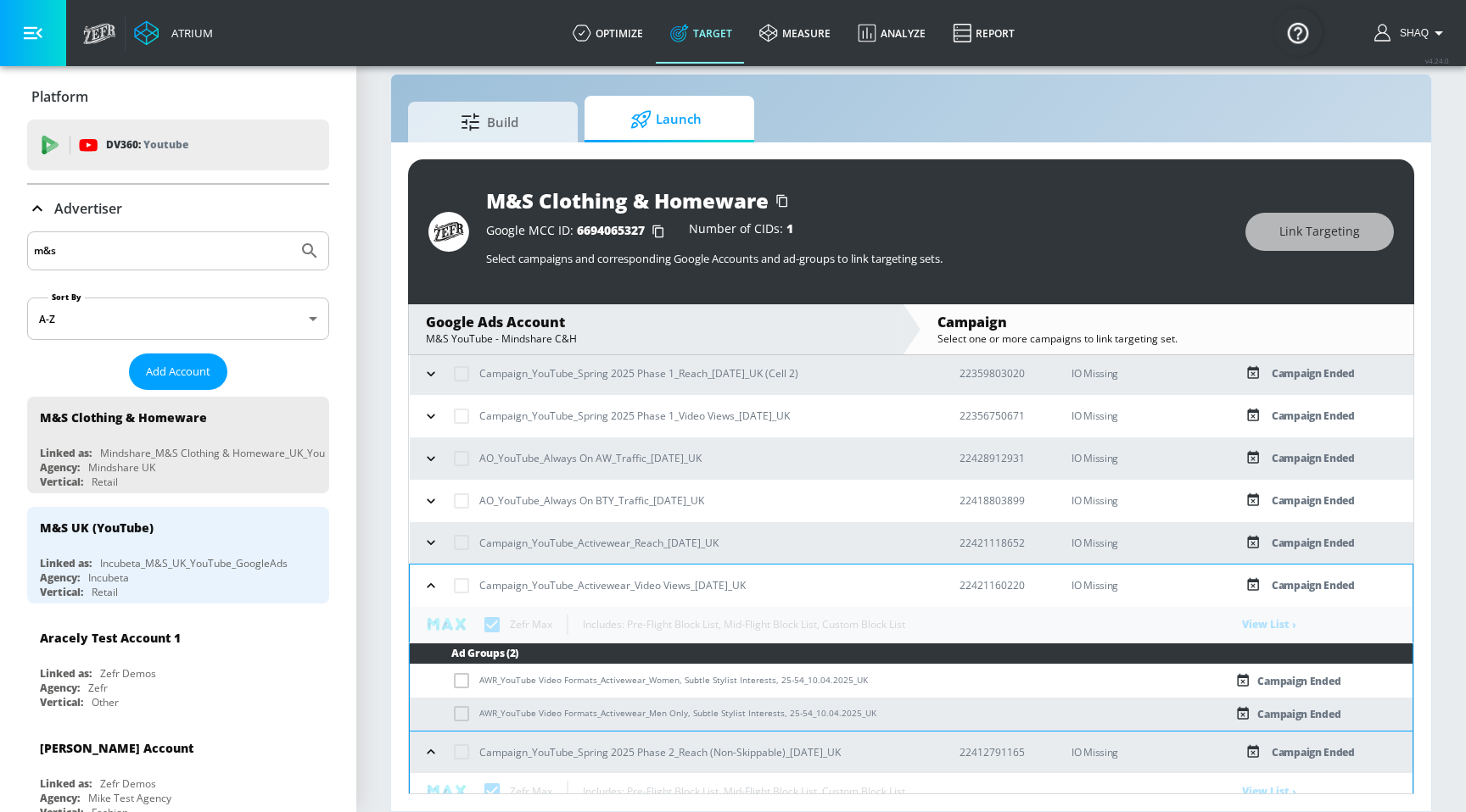
scroll to position [942, 0]
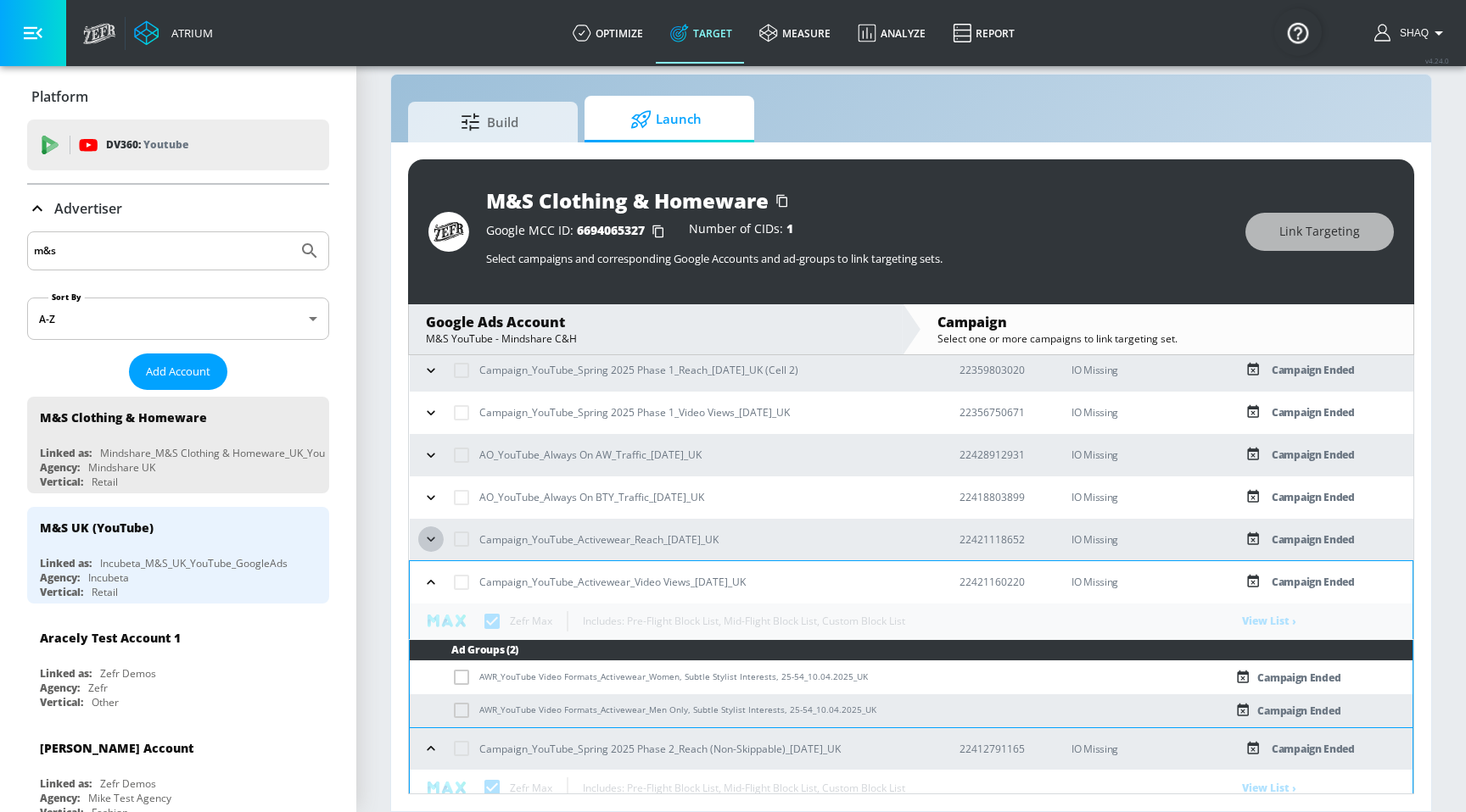
click at [435, 537] on icon "button" at bounding box center [430, 538] width 17 height 17
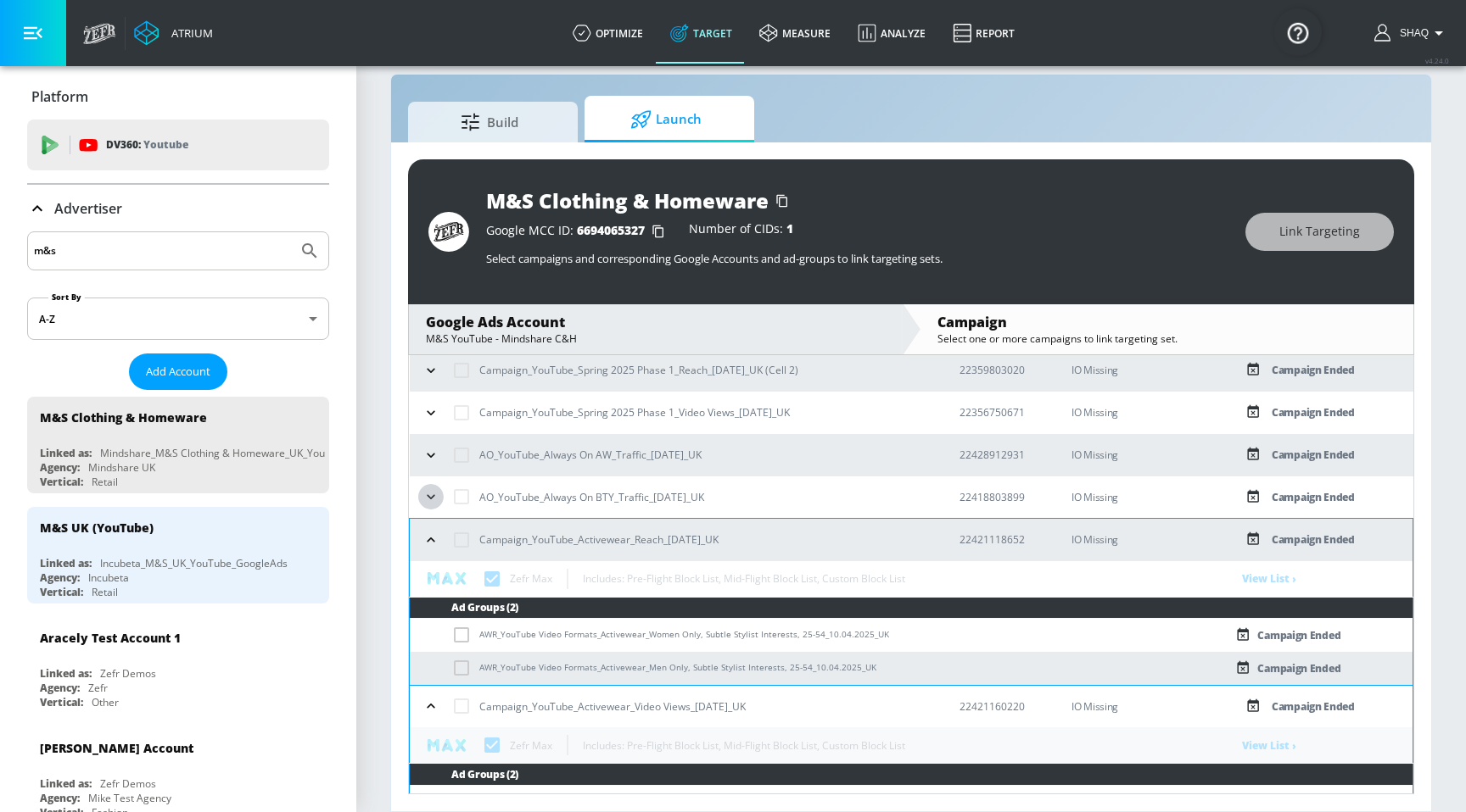
click at [439, 498] on icon "button" at bounding box center [430, 496] width 17 height 17
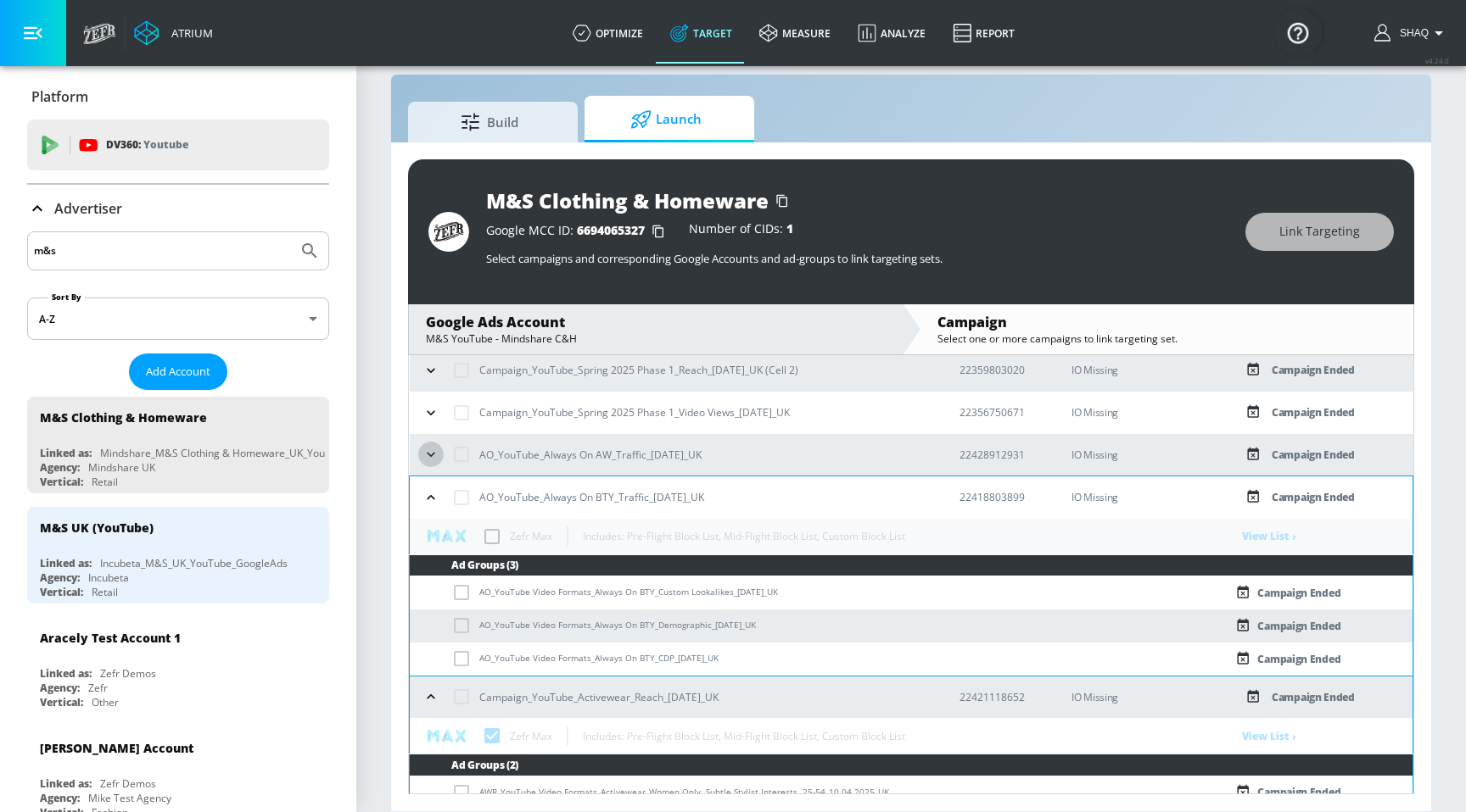
click at [437, 455] on icon "button" at bounding box center [430, 454] width 17 height 17
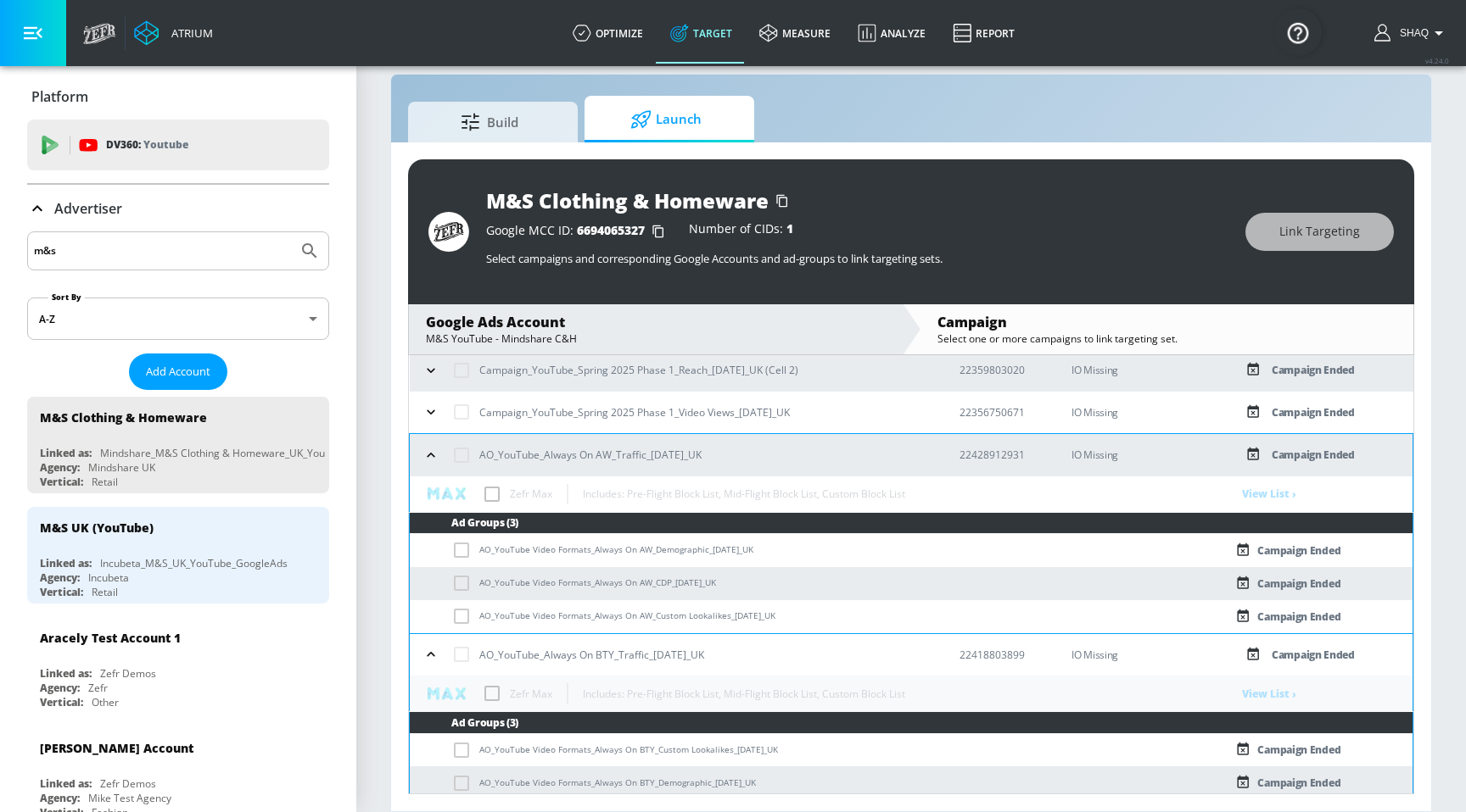
click at [428, 413] on icon "button" at bounding box center [430, 413] width 8 height 4
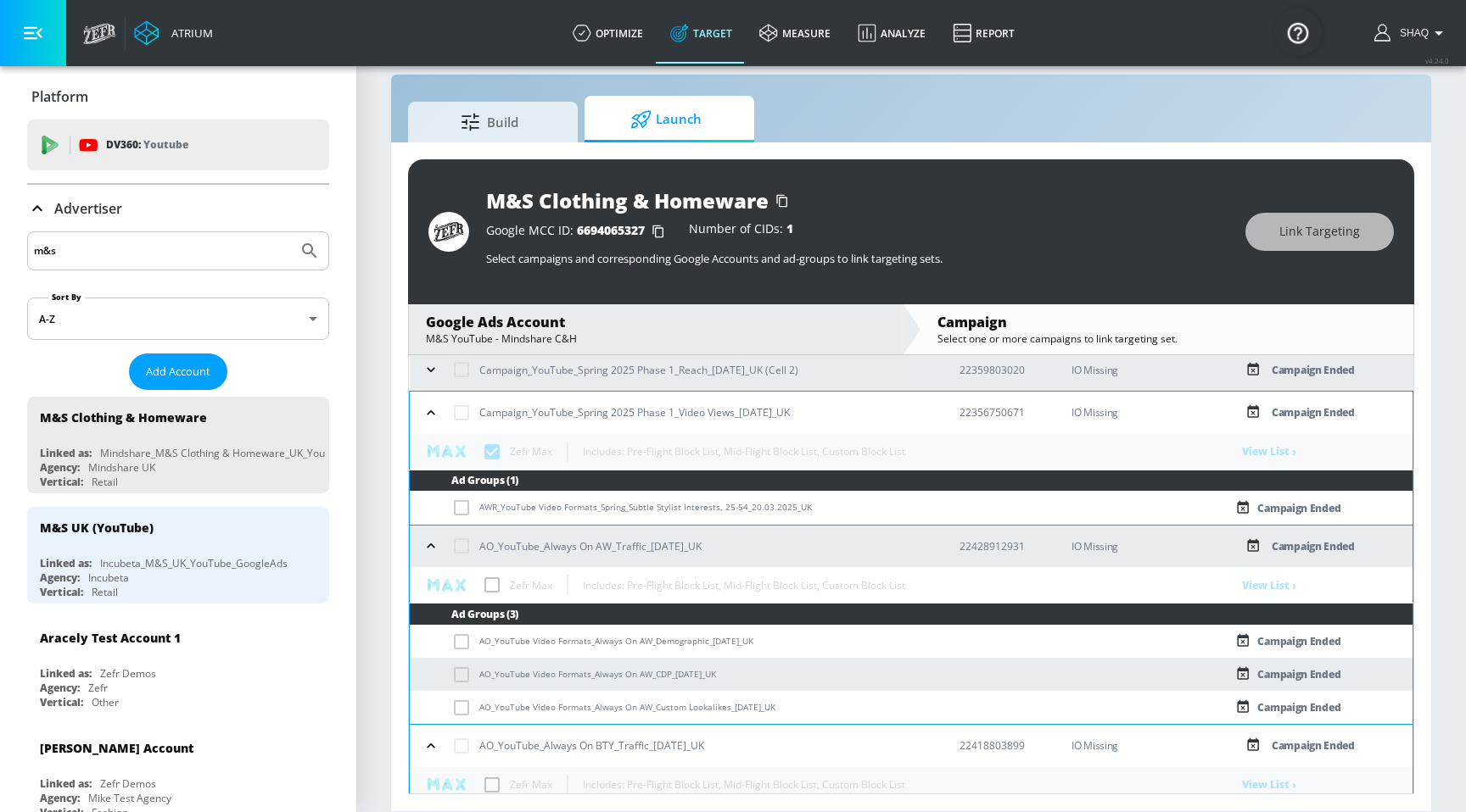
click at [428, 369] on icon "button" at bounding box center [430, 370] width 8 height 4
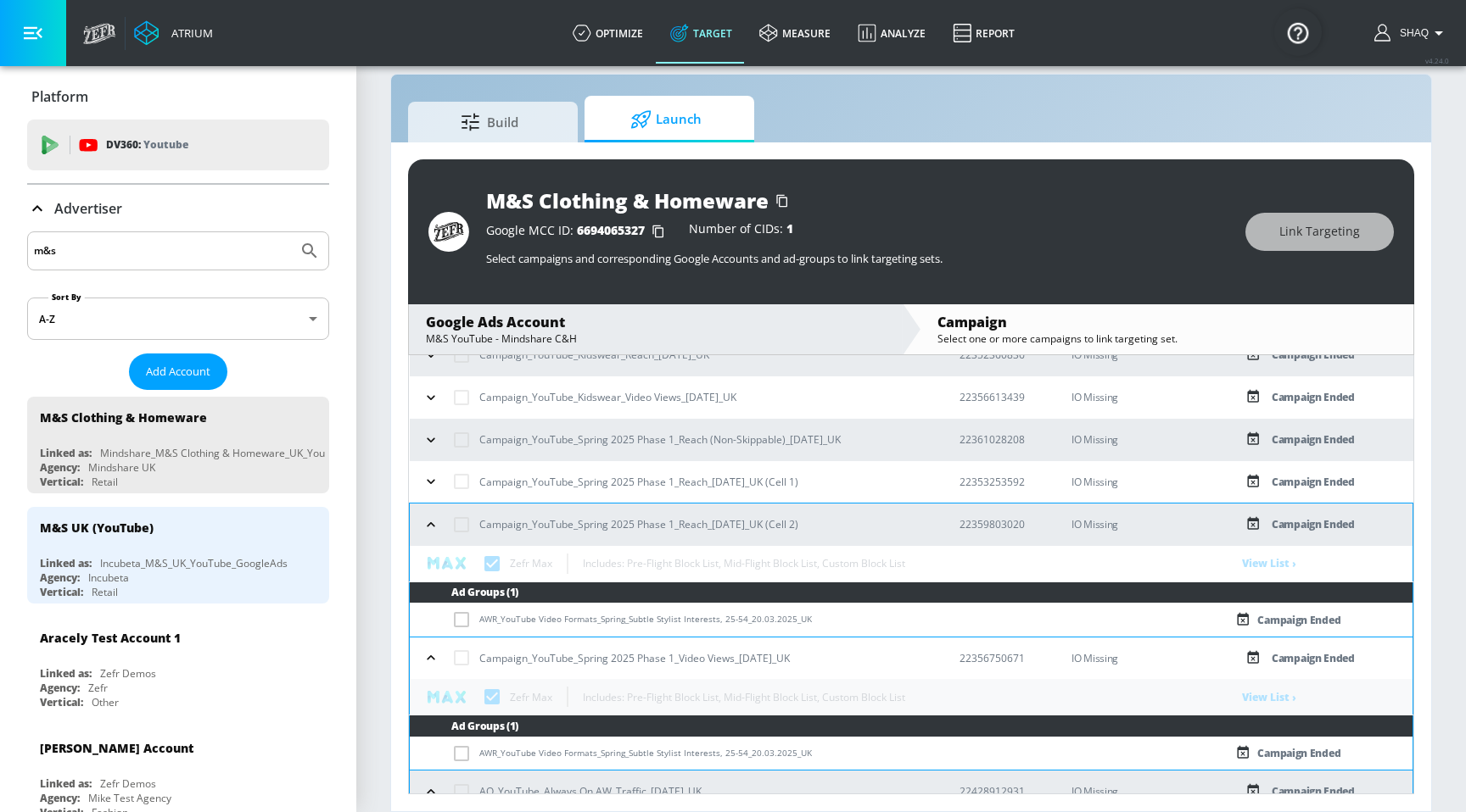
scroll to position [789, 0]
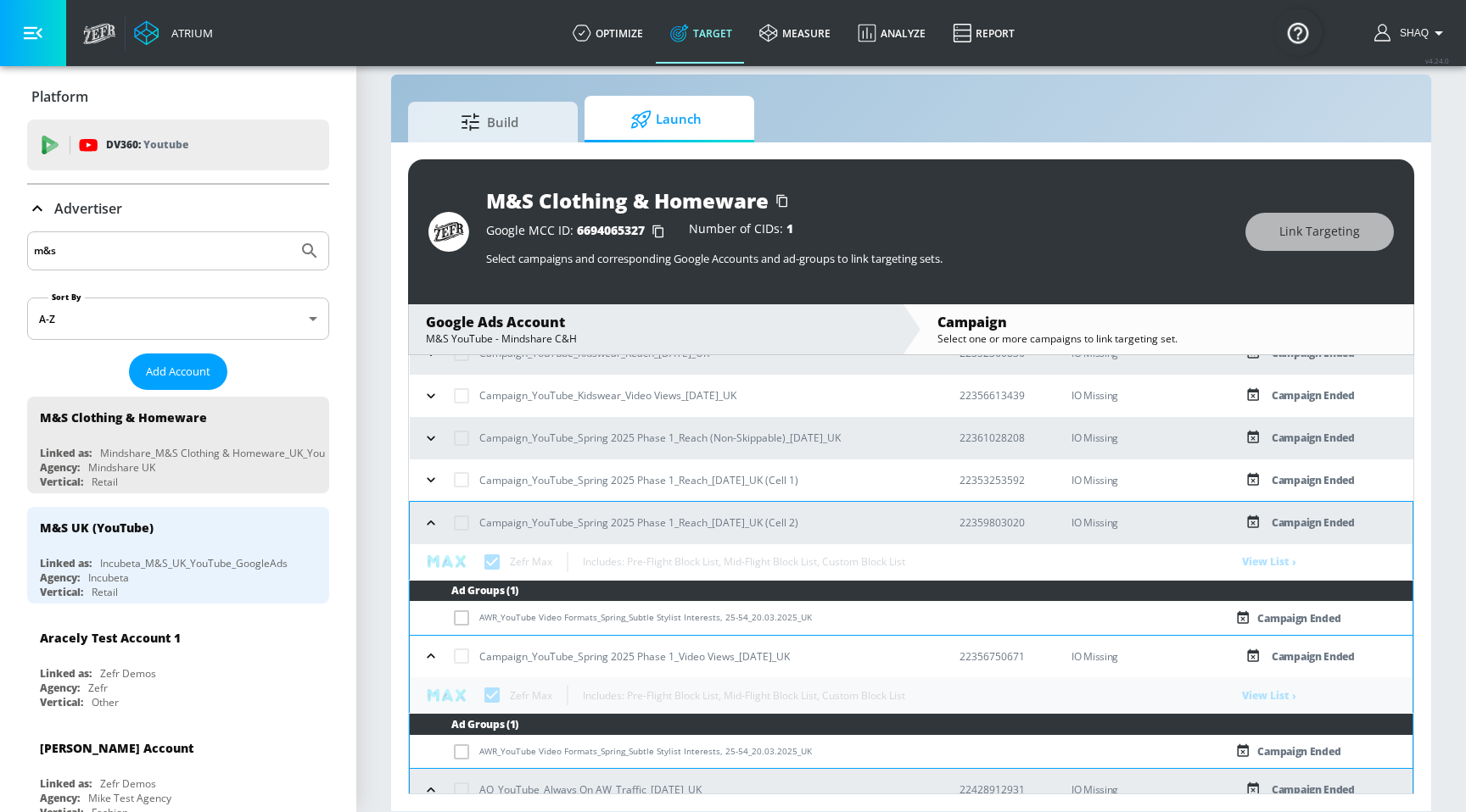
click at [431, 479] on icon "button" at bounding box center [430, 479] width 17 height 17
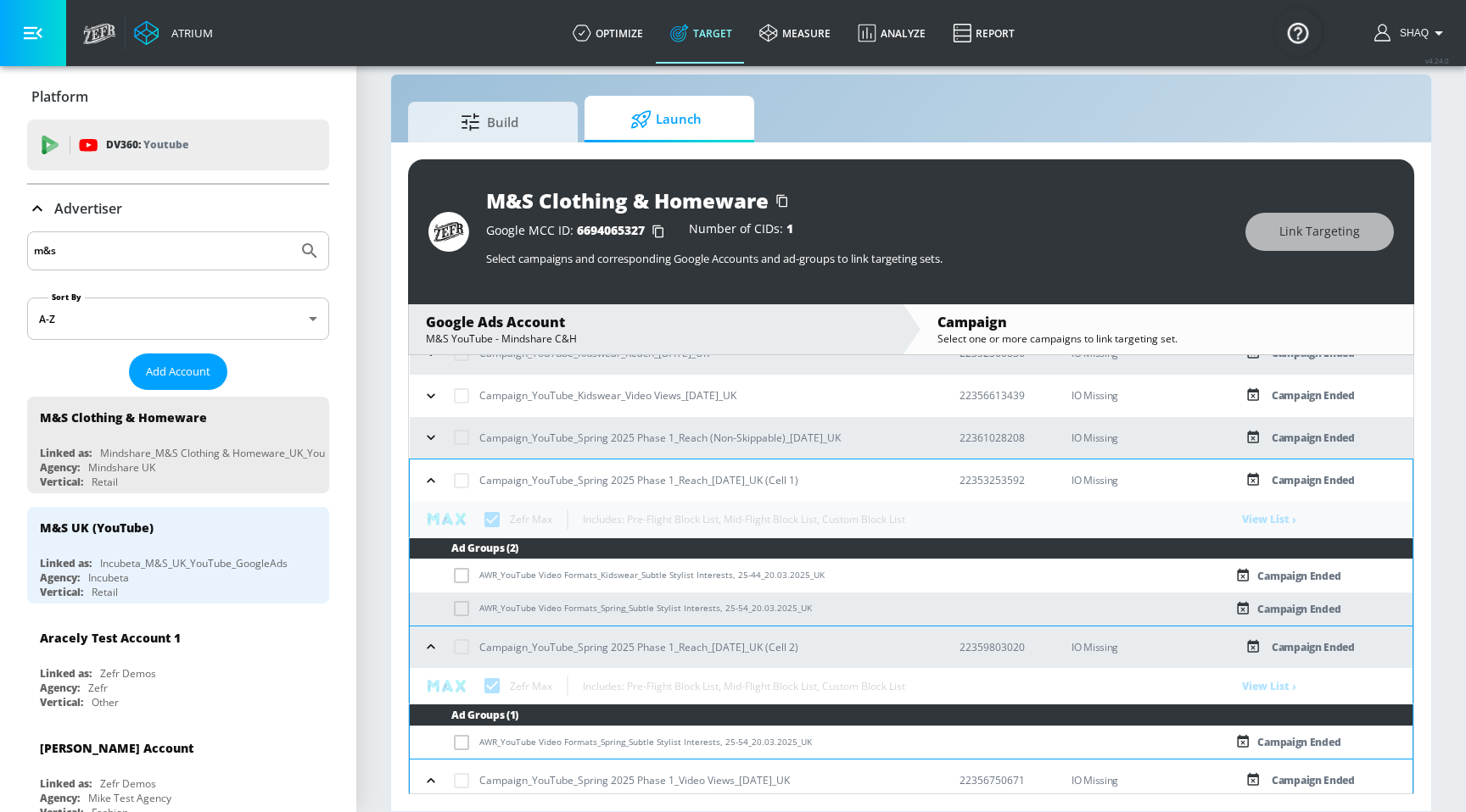
click at [430, 434] on icon "button" at bounding box center [430, 437] width 17 height 17
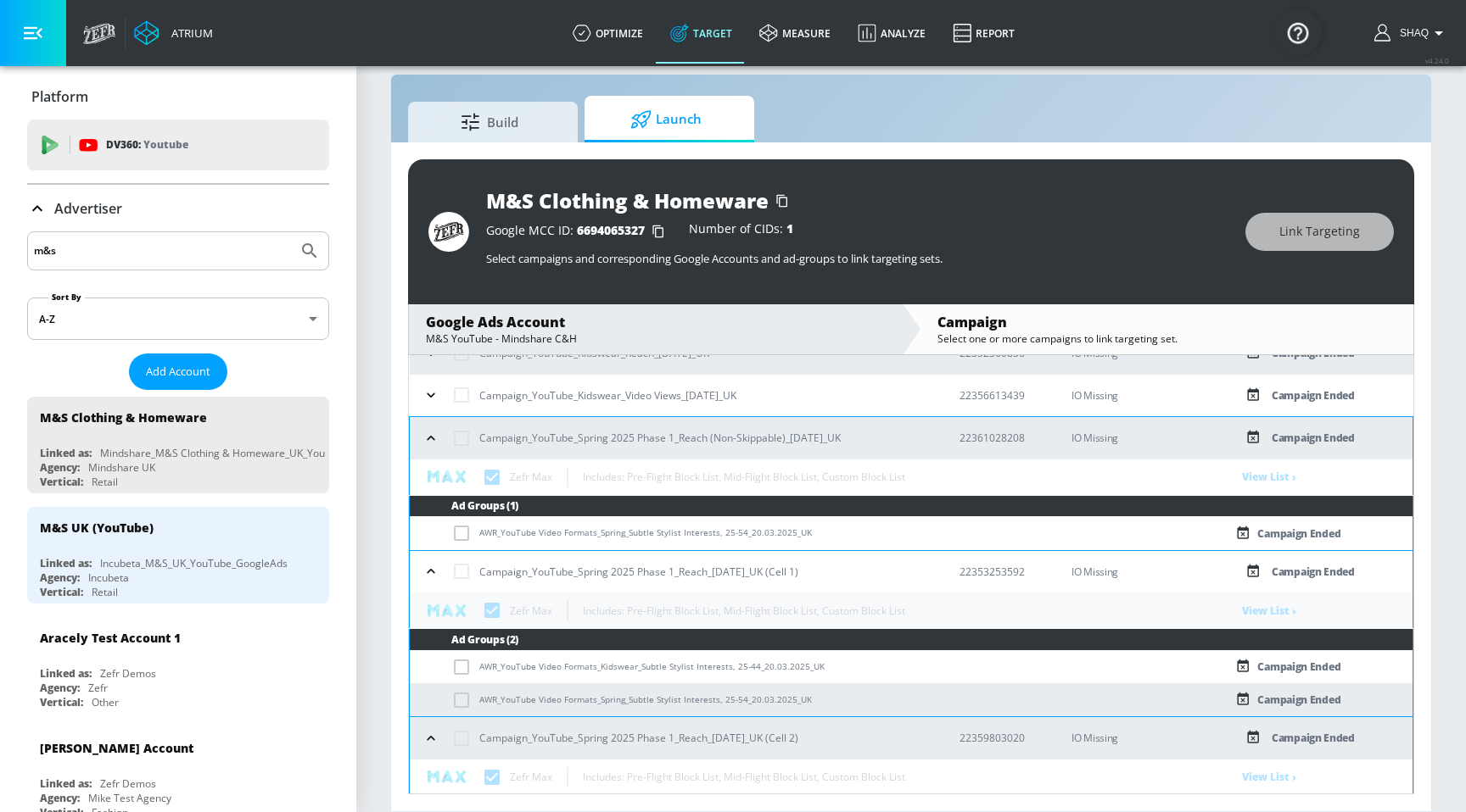
click at [432, 379] on div "Campaign_YouTube_Kidswear_Video Views_[DATE]_UK" at bounding box center [675, 395] width 514 height 36
click at [432, 397] on icon "button" at bounding box center [430, 394] width 17 height 17
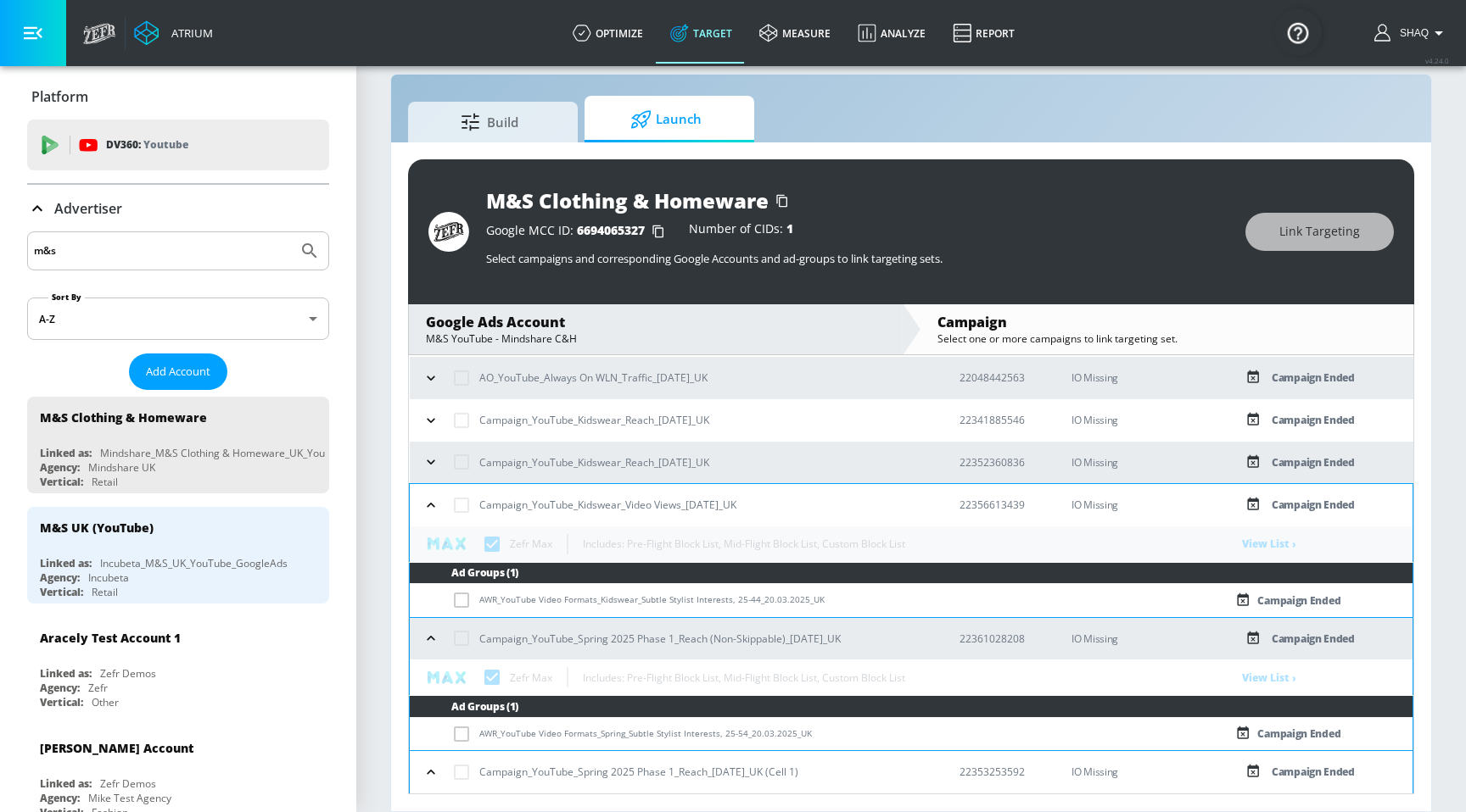
scroll to position [676, 0]
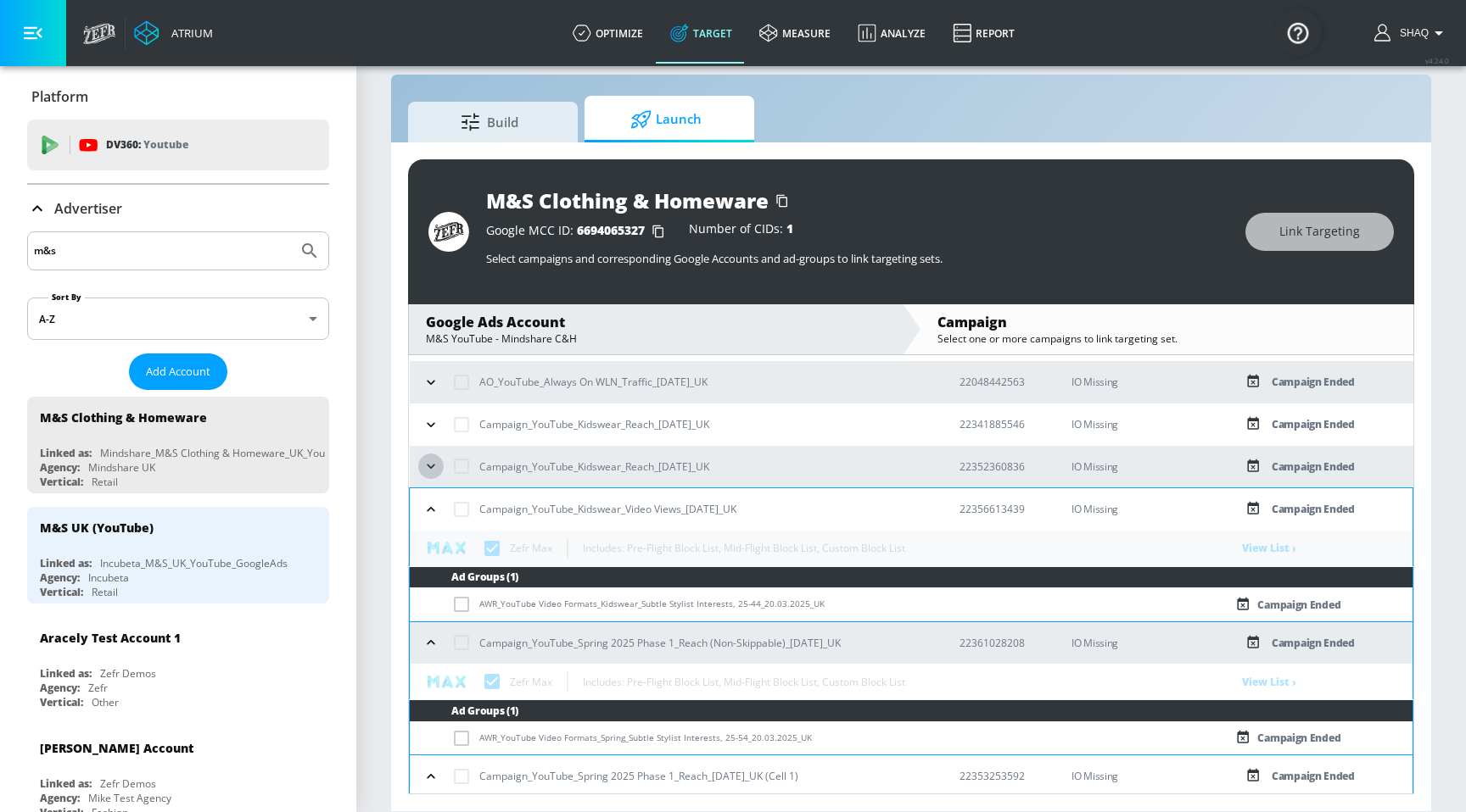
click at [435, 464] on icon "button" at bounding box center [430, 466] width 17 height 17
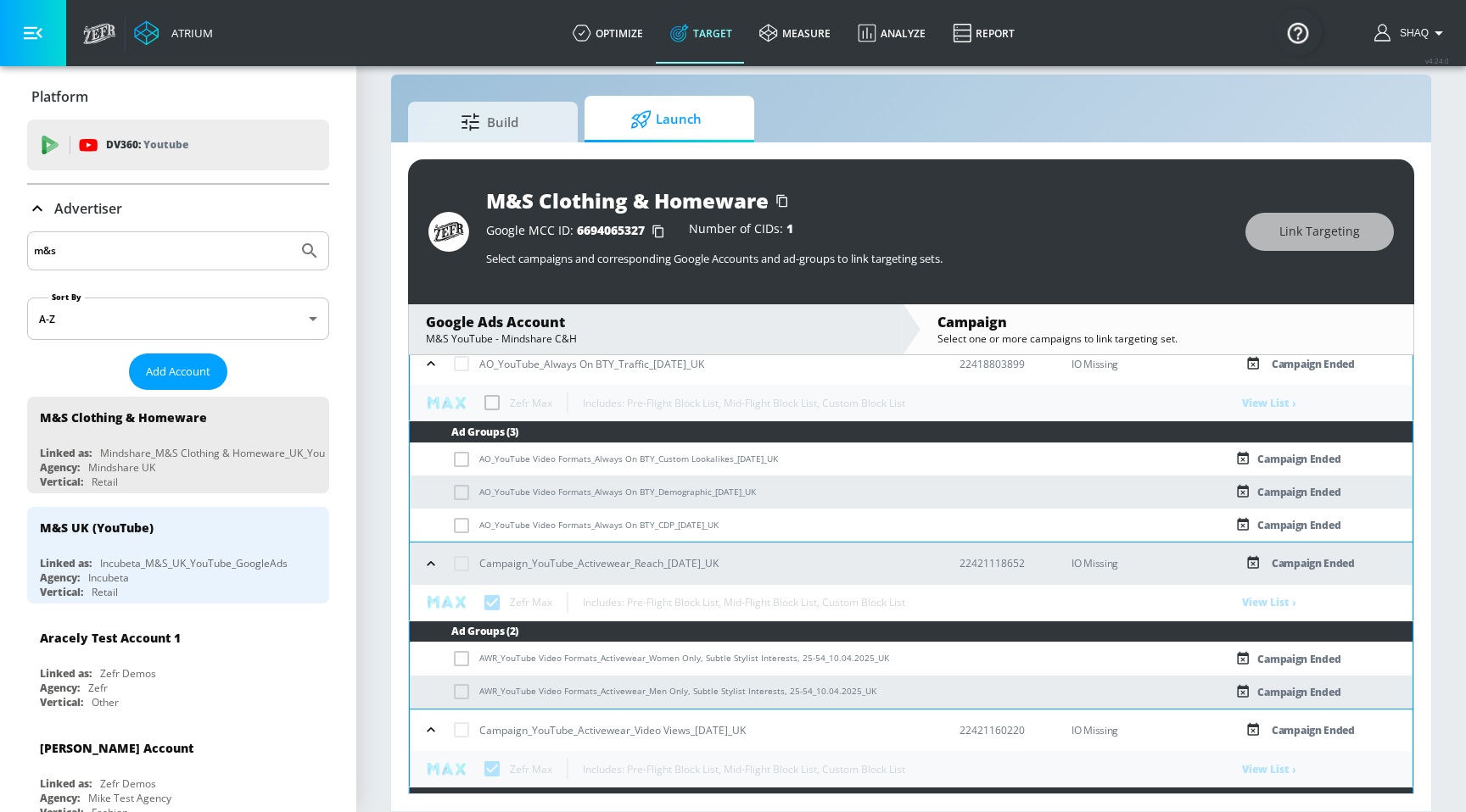
scroll to position [1824, 0]
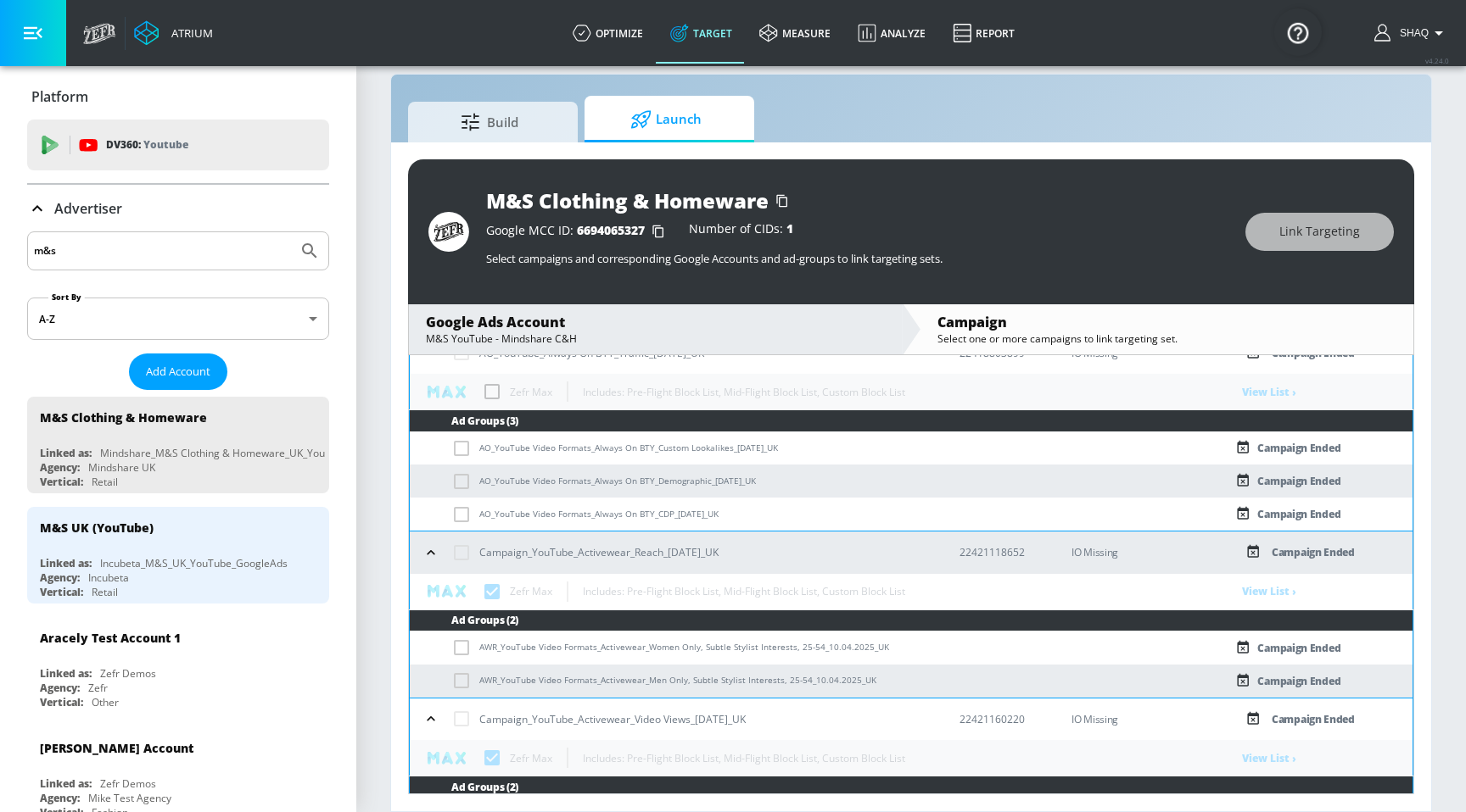
click at [991, 555] on p "22421118652" at bounding box center [1001, 552] width 85 height 17
copy p "22421118652"
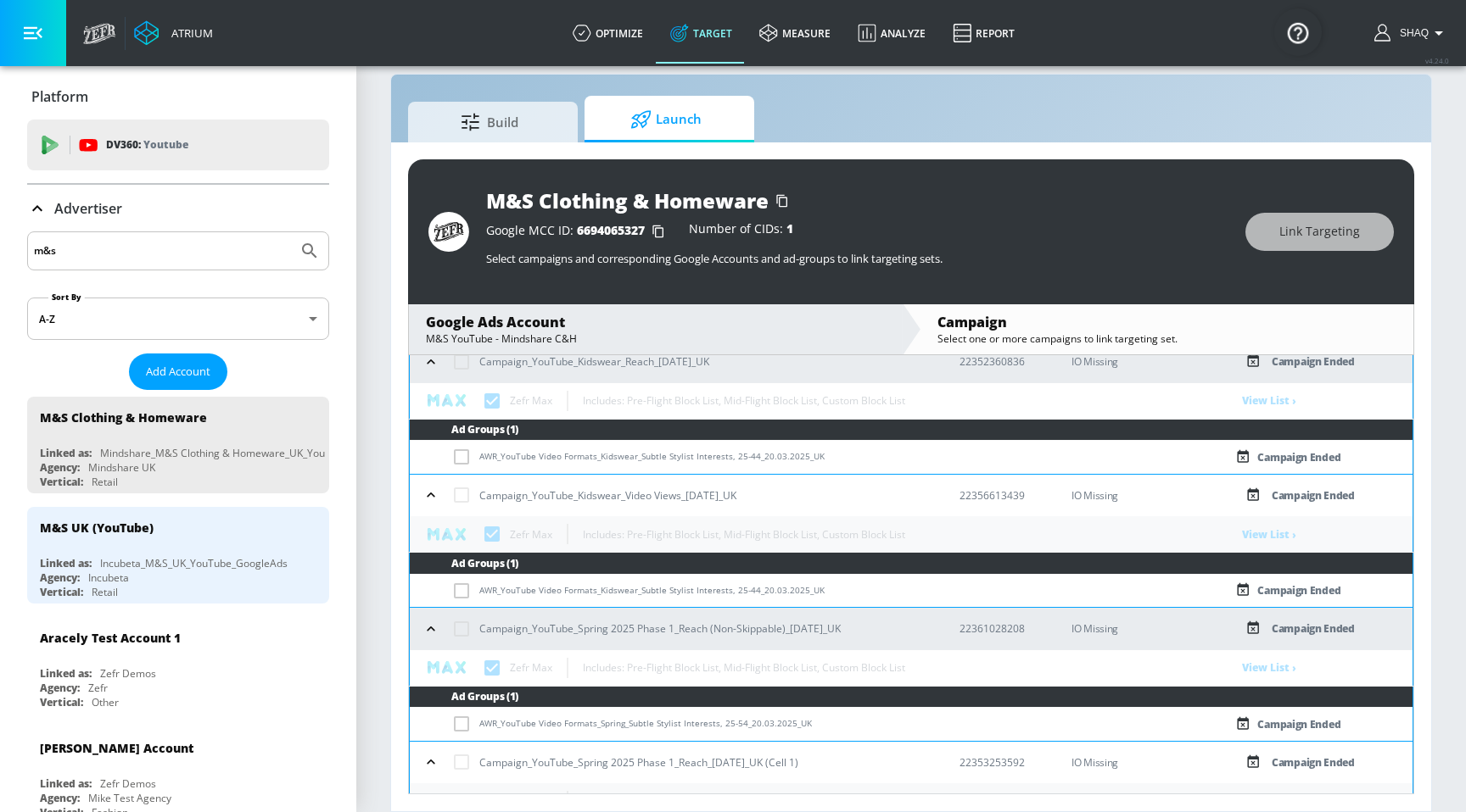
scroll to position [683, 0]
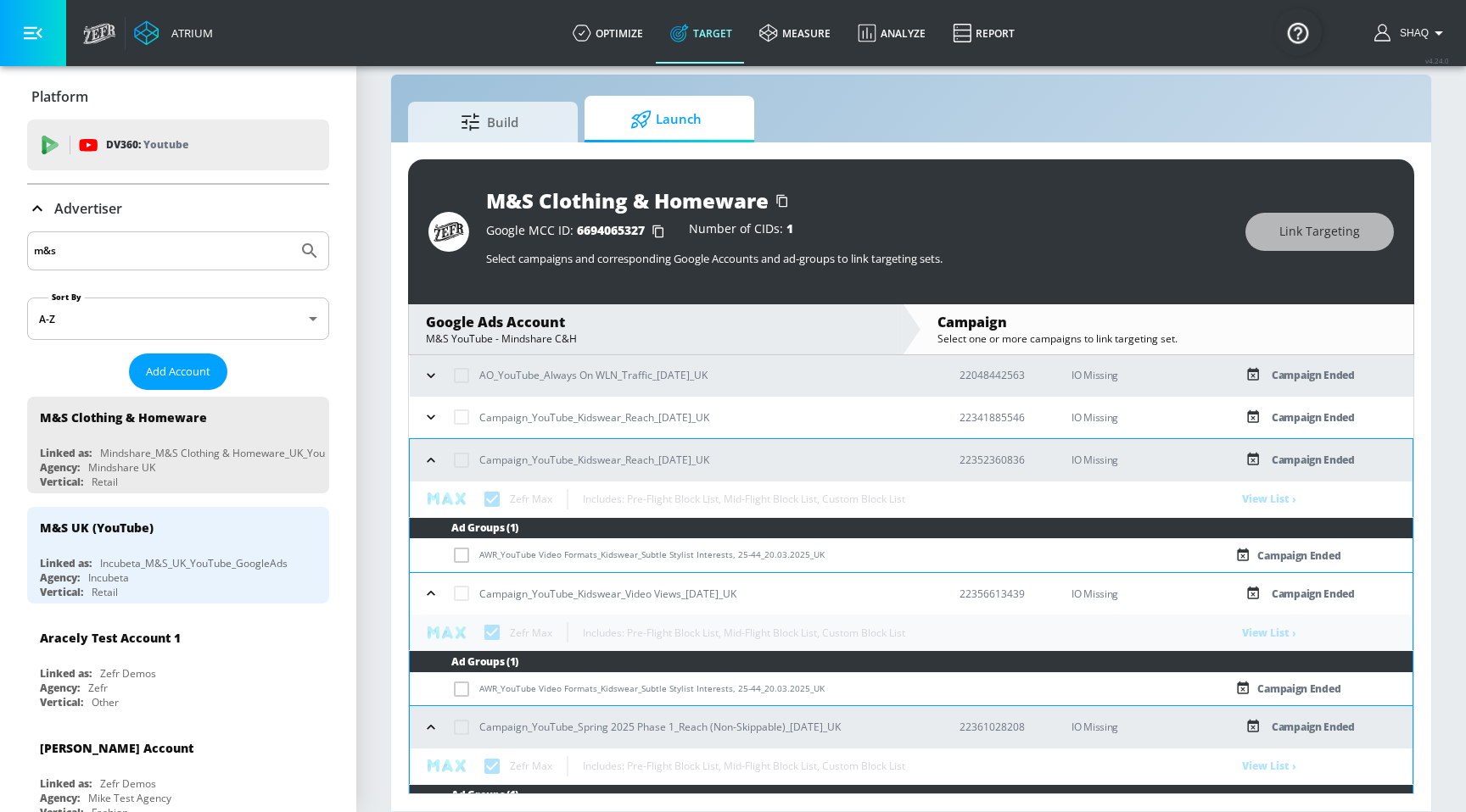
checkbox input "true"
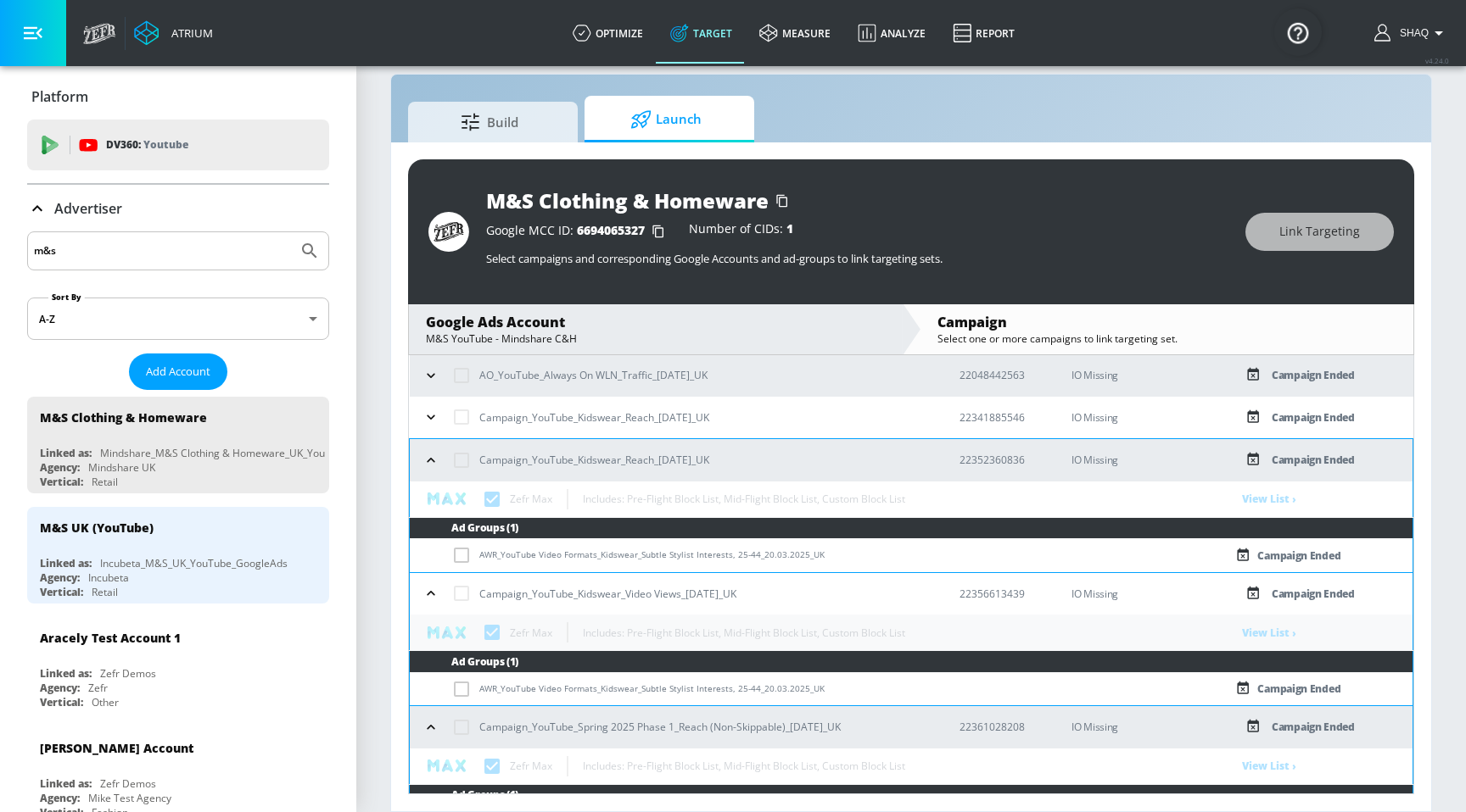
checkbox input "true"
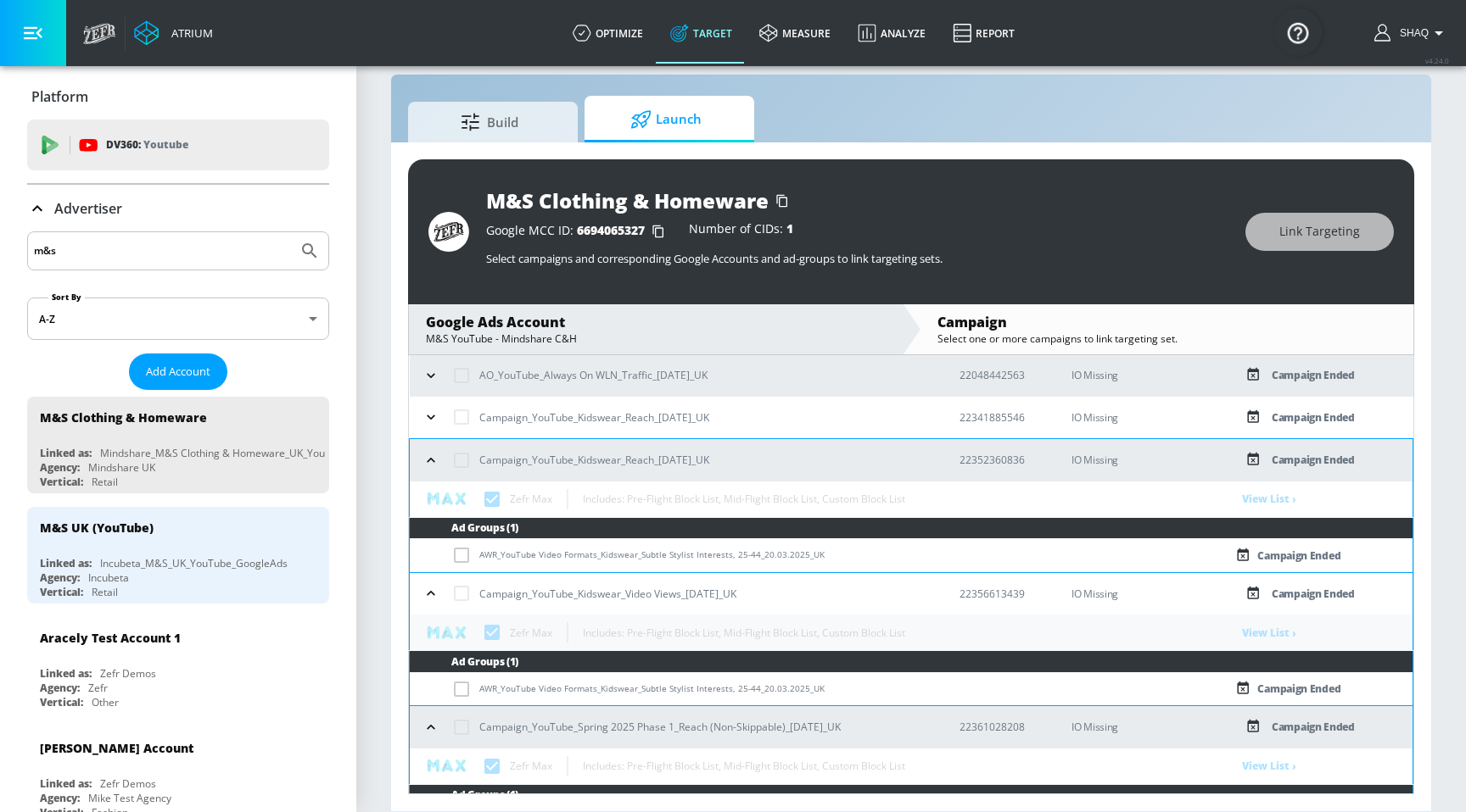
checkbox input "true"
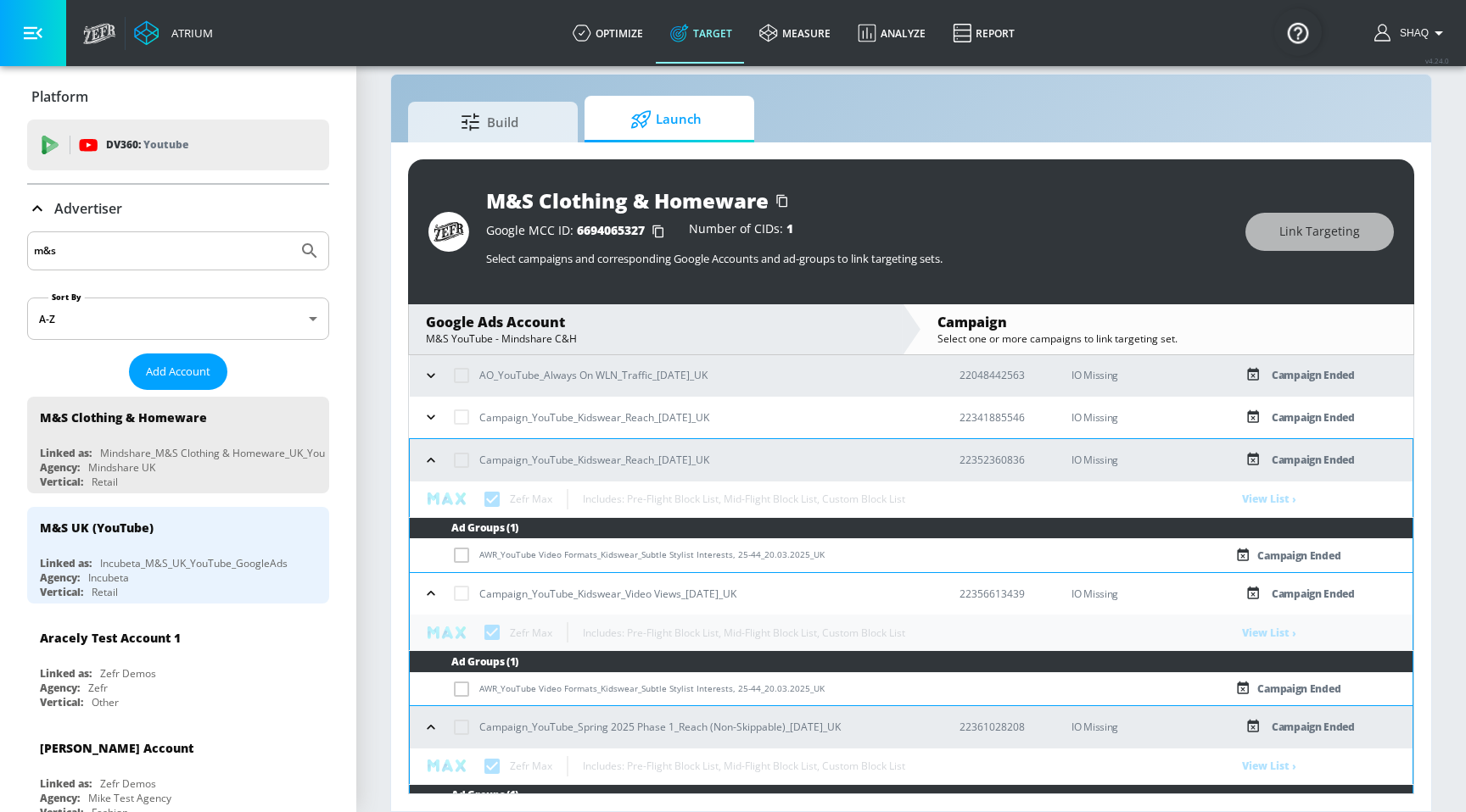
checkbox input "true"
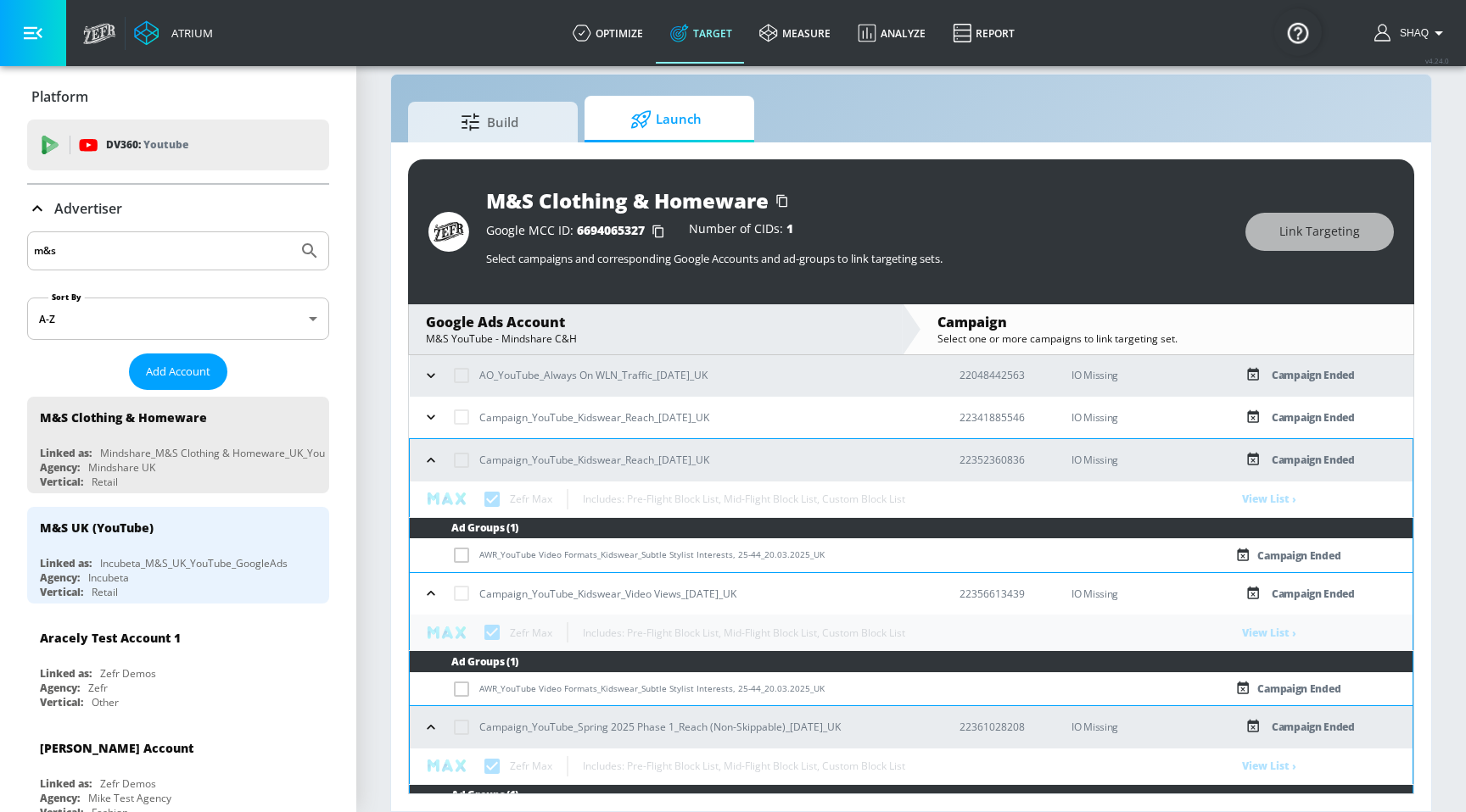
checkbox input "true"
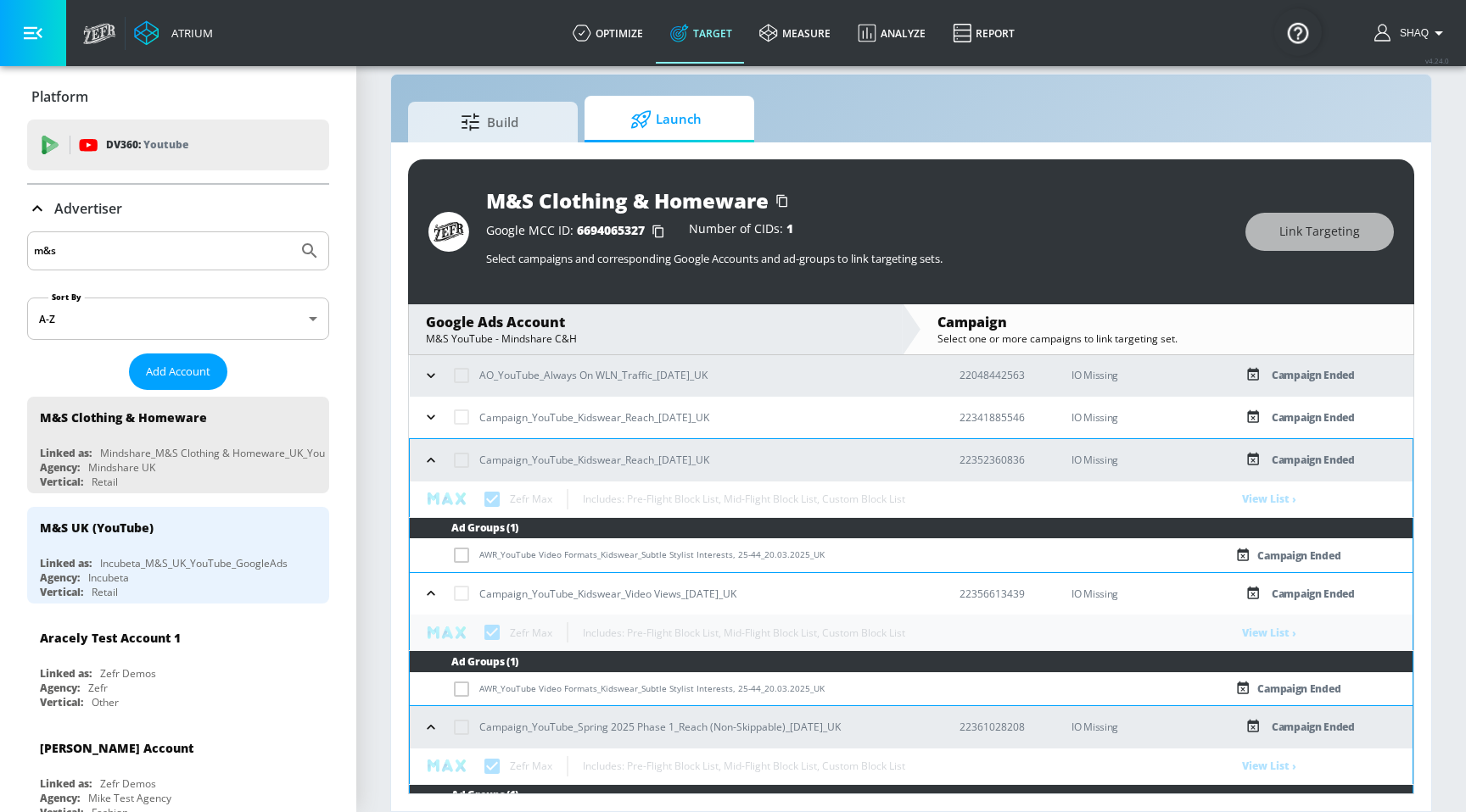
checkbox input "true"
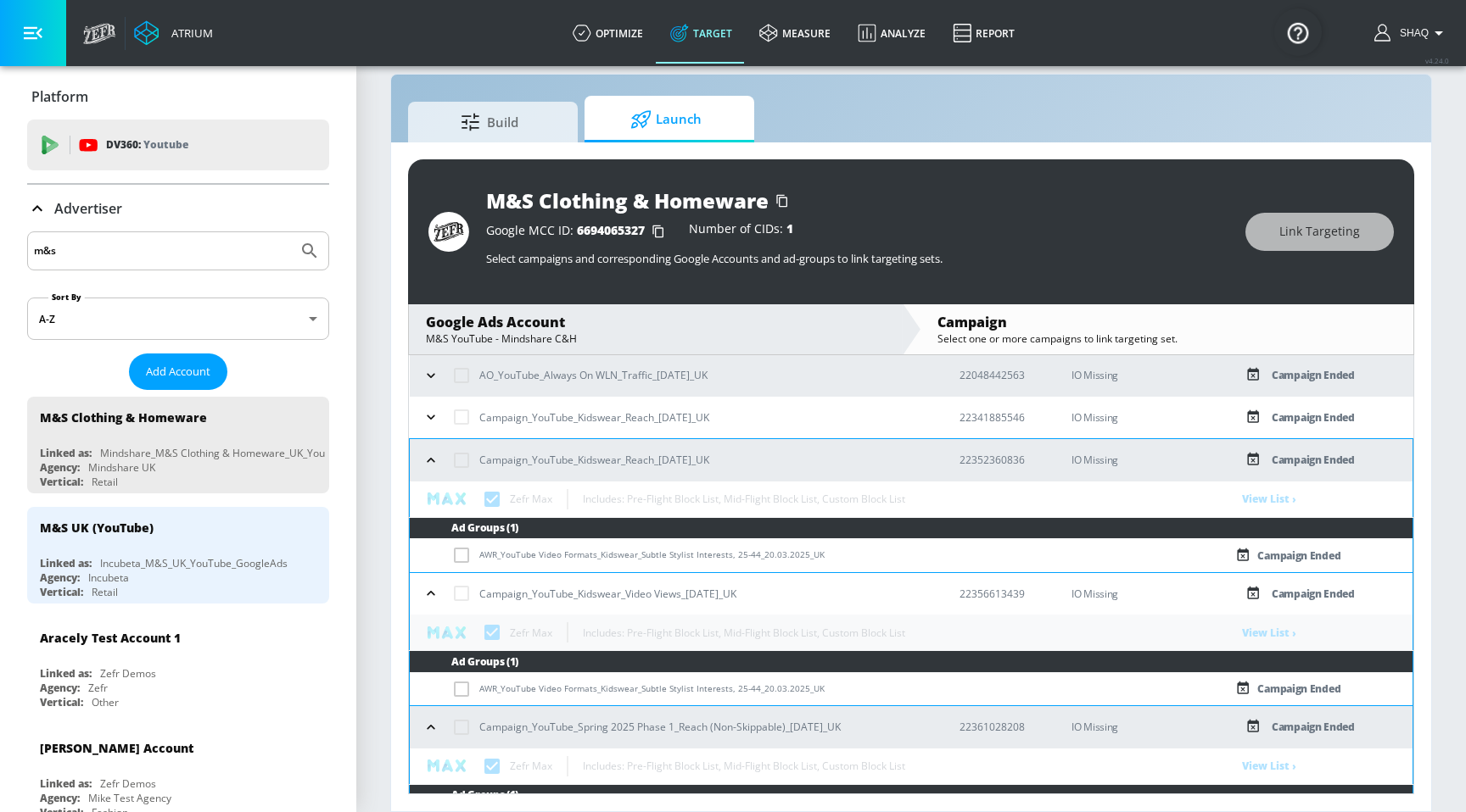
checkbox input "true"
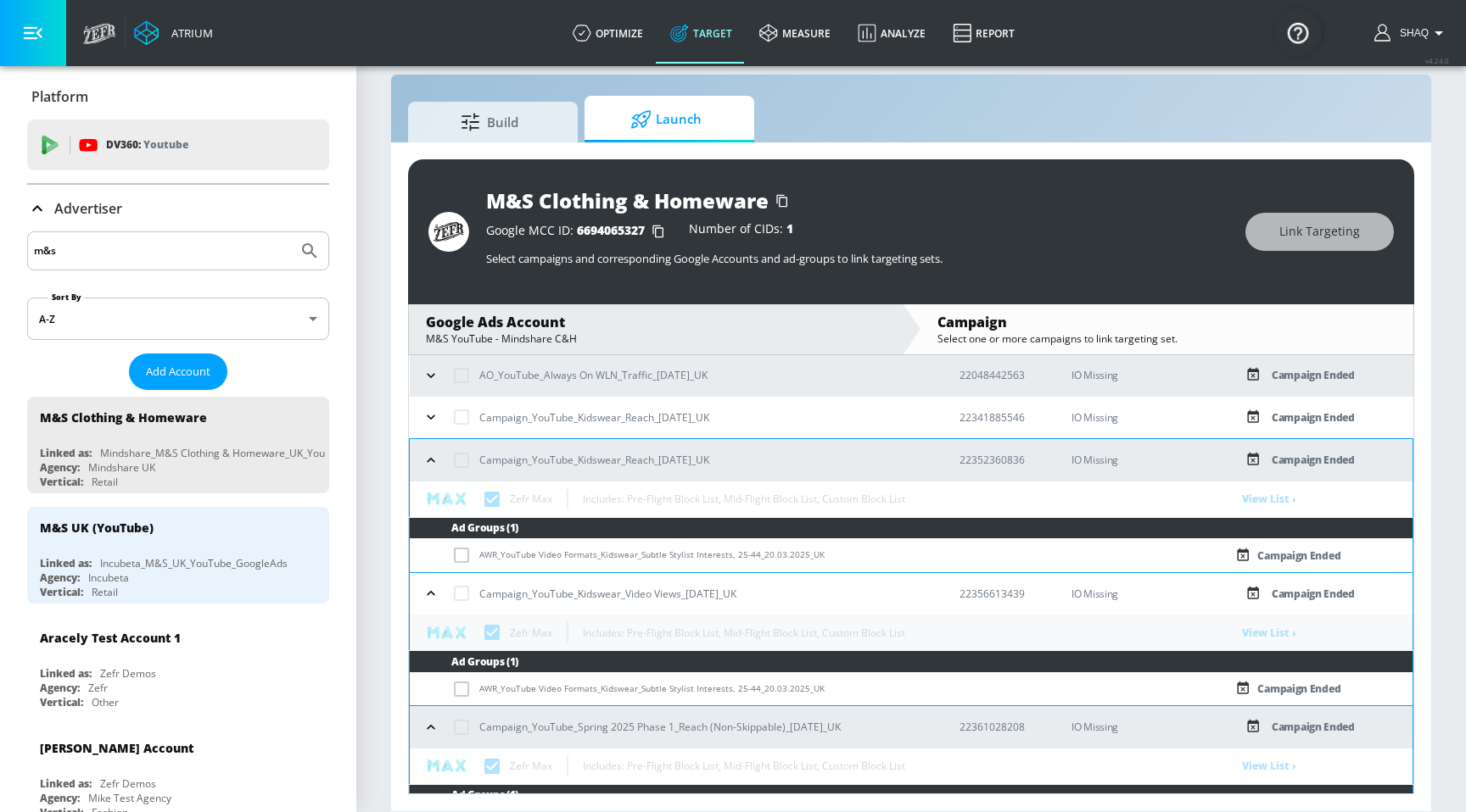
checkbox input "true"
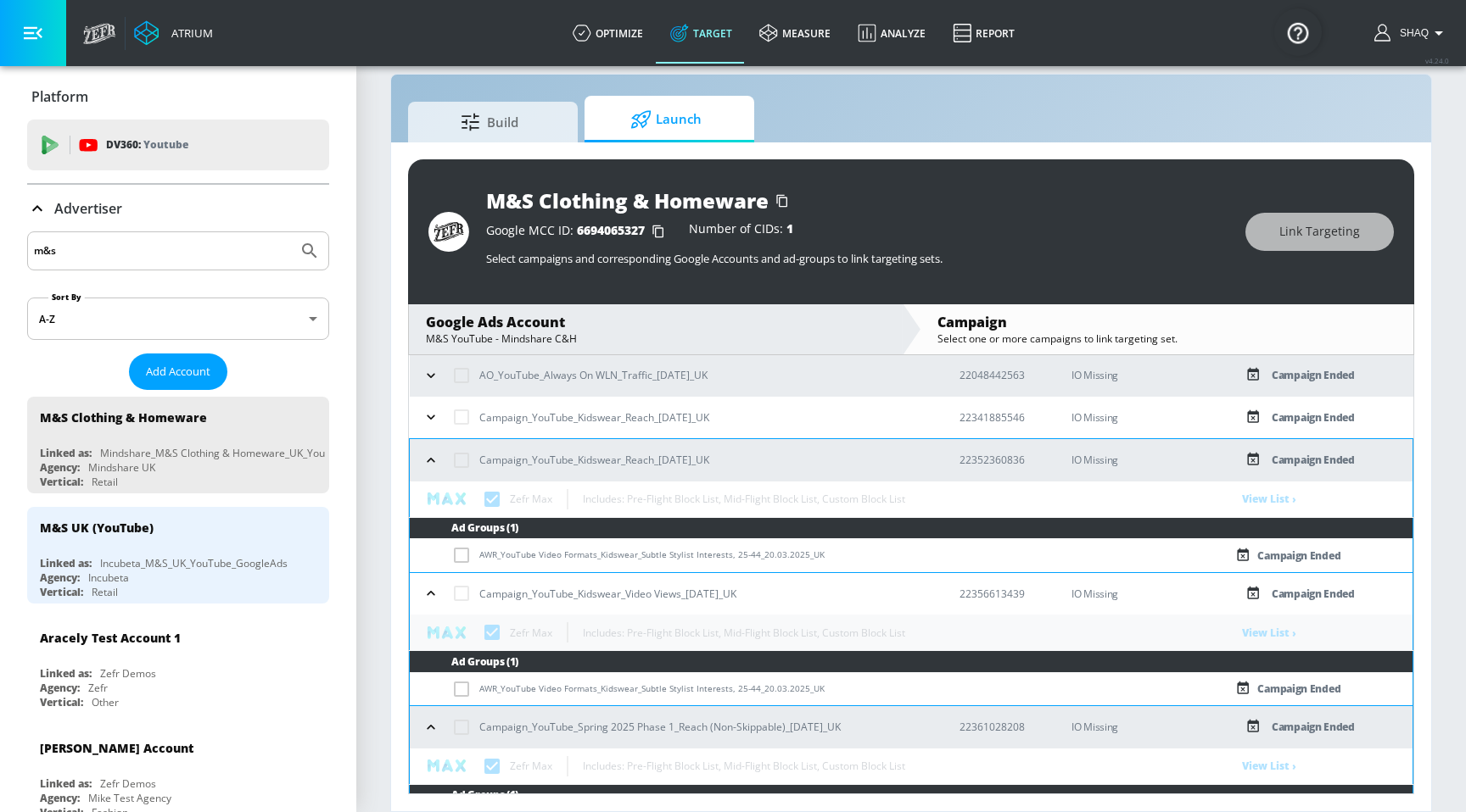
checkbox input "true"
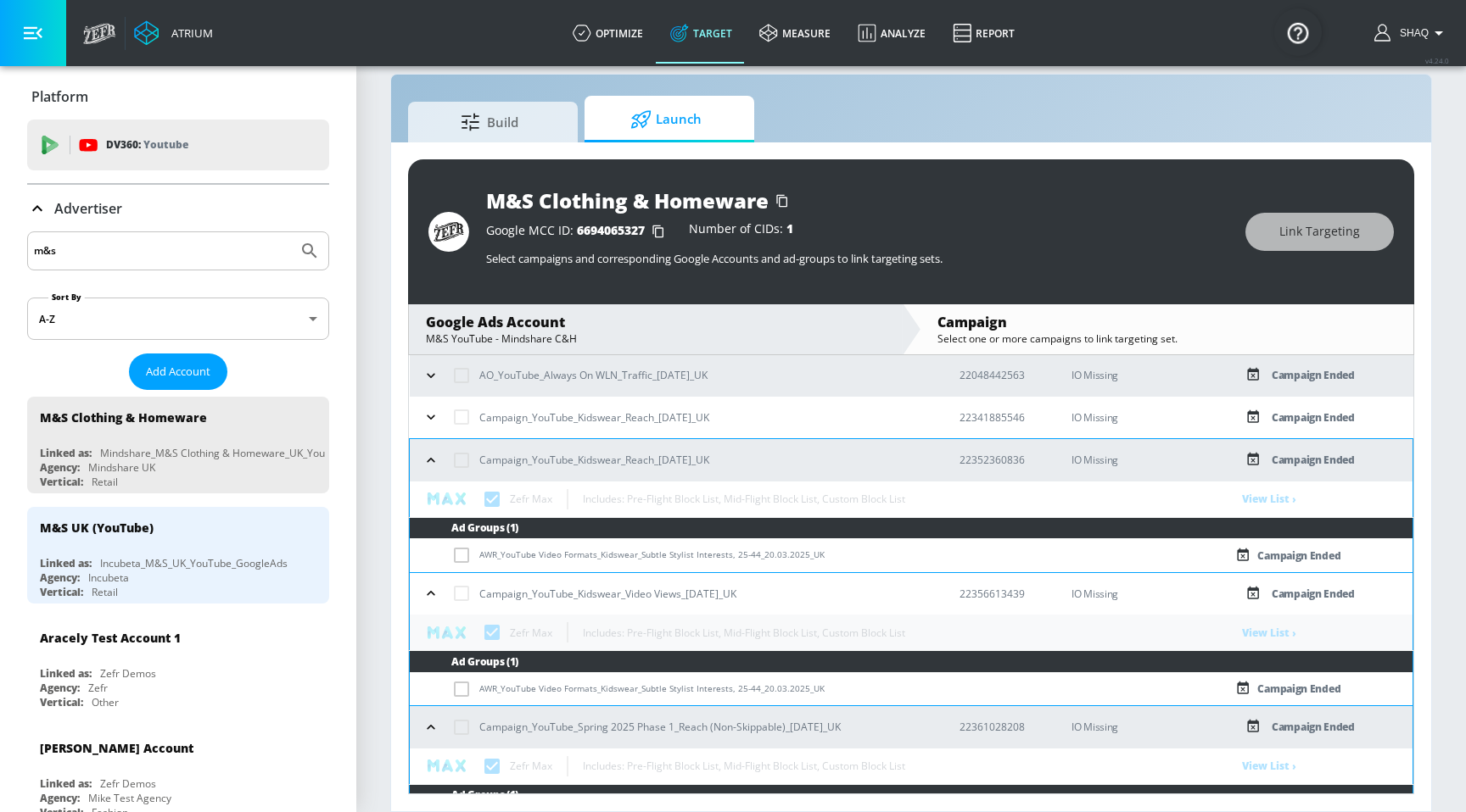
checkbox input "true"
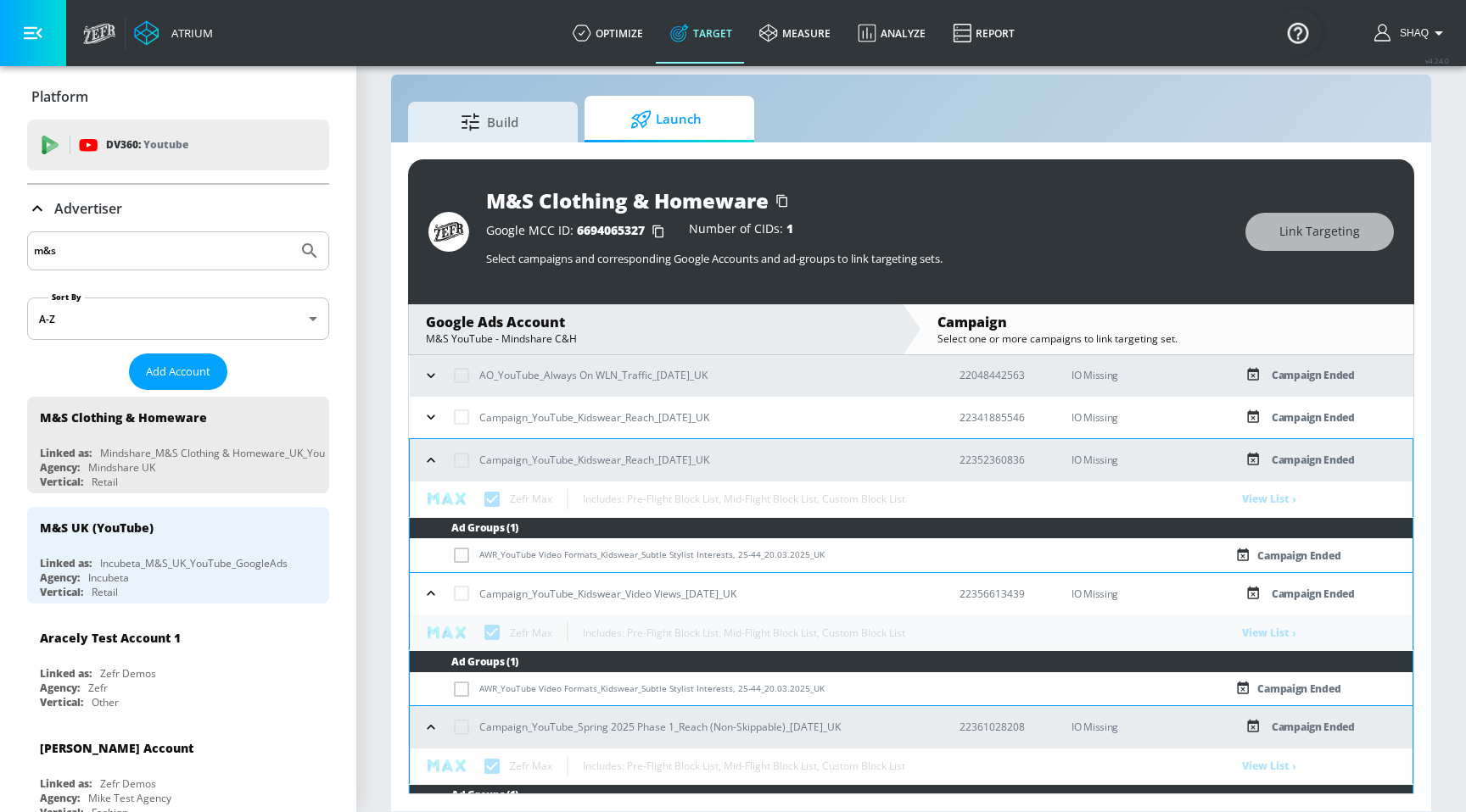
checkbox input "true"
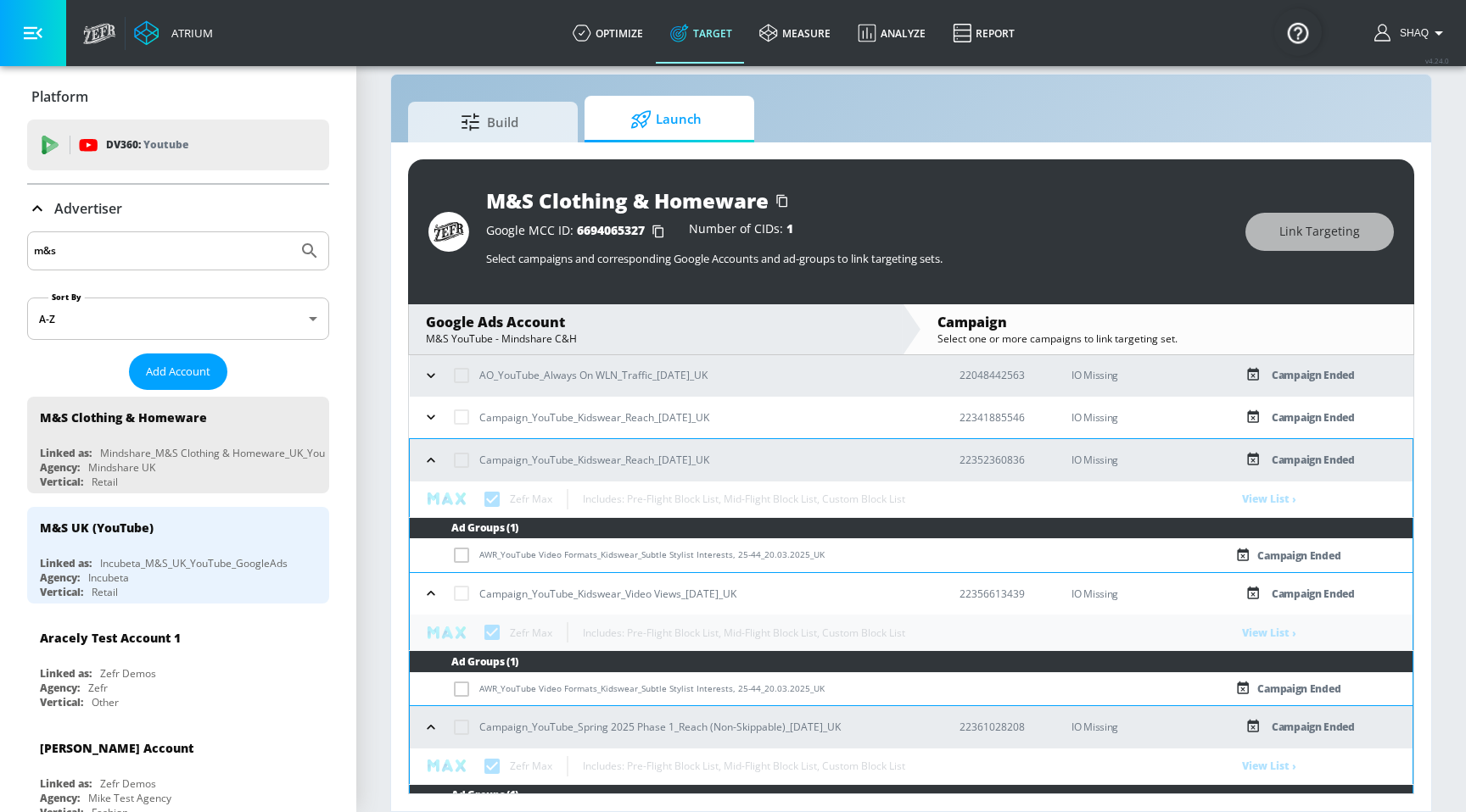
checkbox input "true"
